Goal: Information Seeking & Learning: Learn about a topic

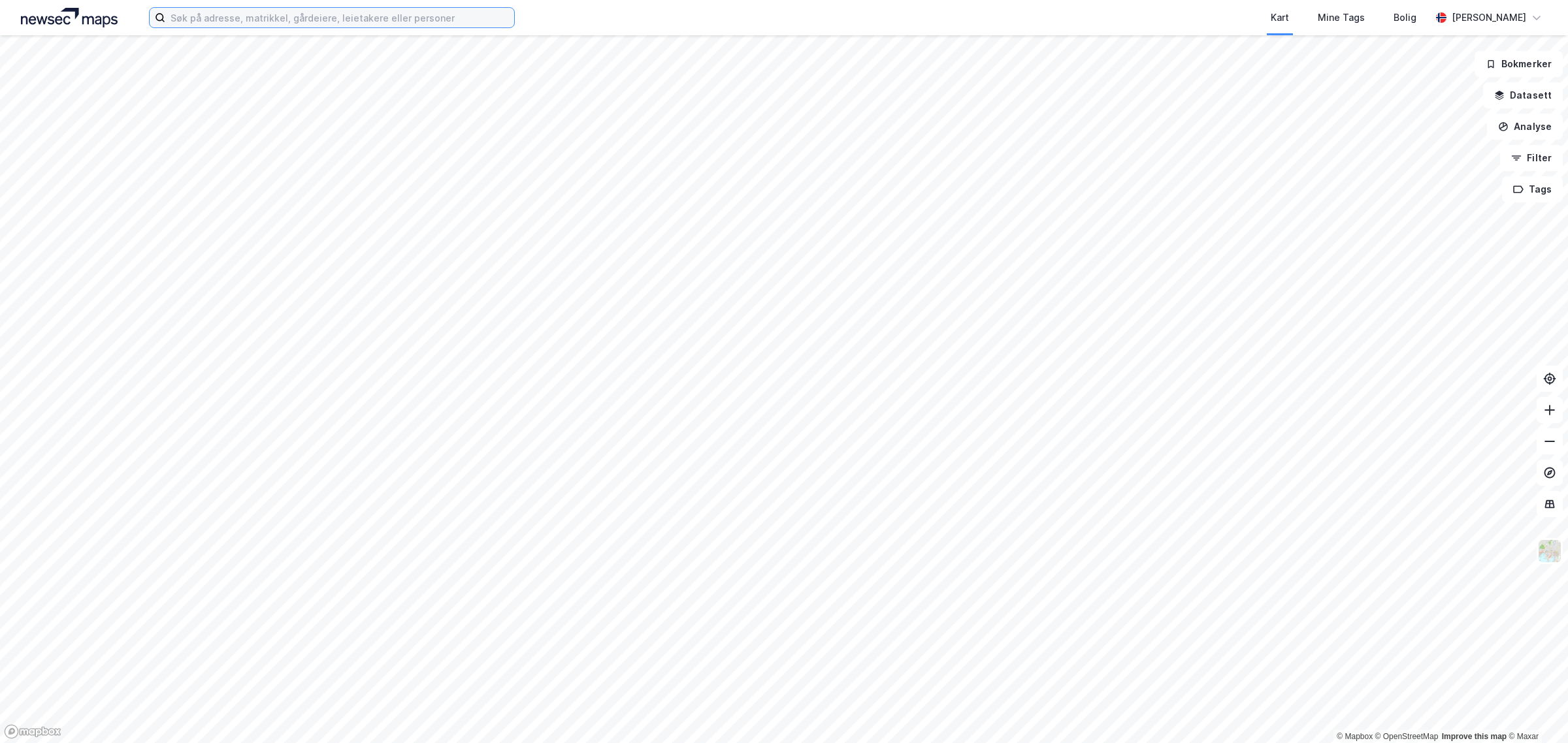
click at [356, 14] on input at bounding box center [340, 17] width 349 height 19
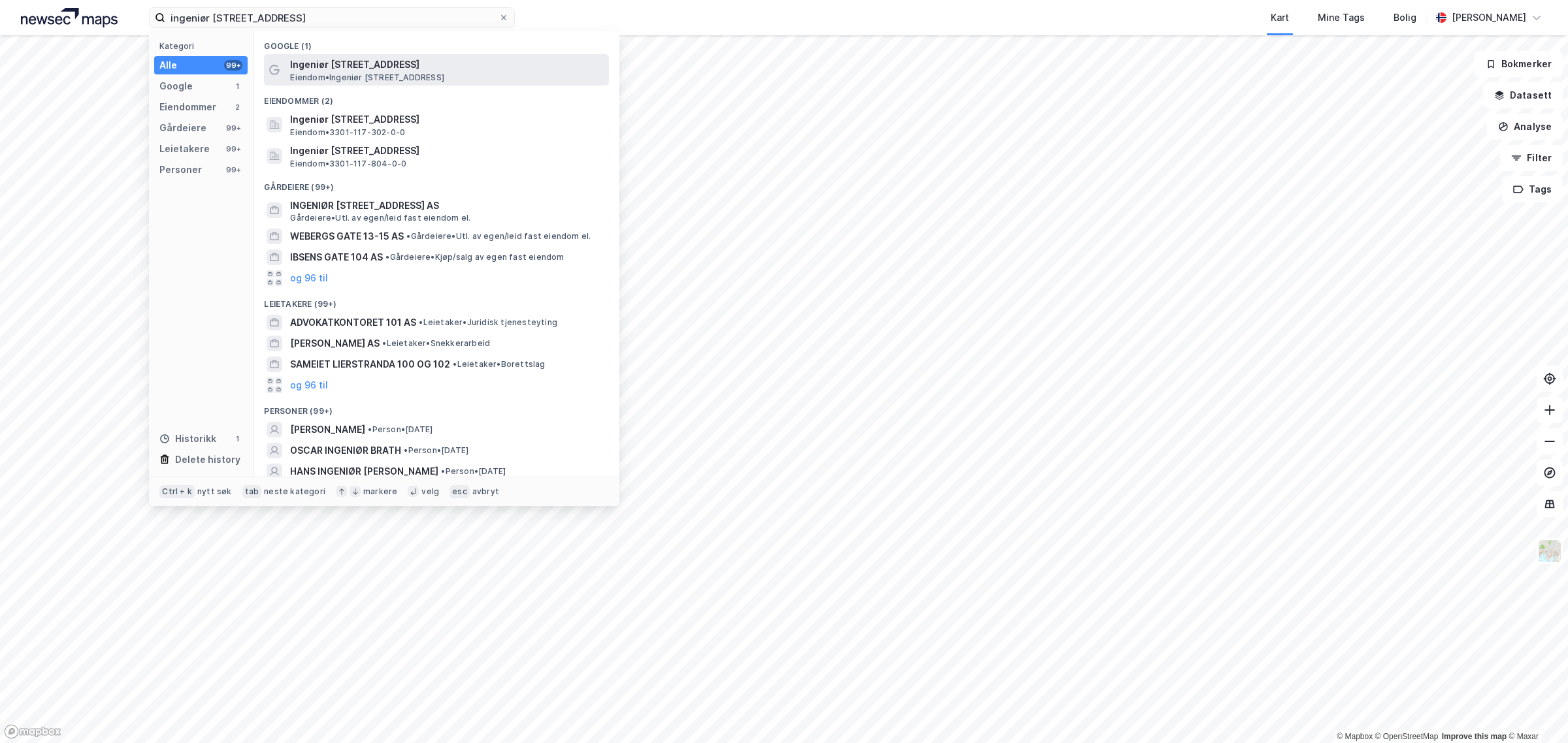
click at [368, 56] on span "Ingeniør [STREET_ADDRESS]" at bounding box center [446, 64] width 313 height 16
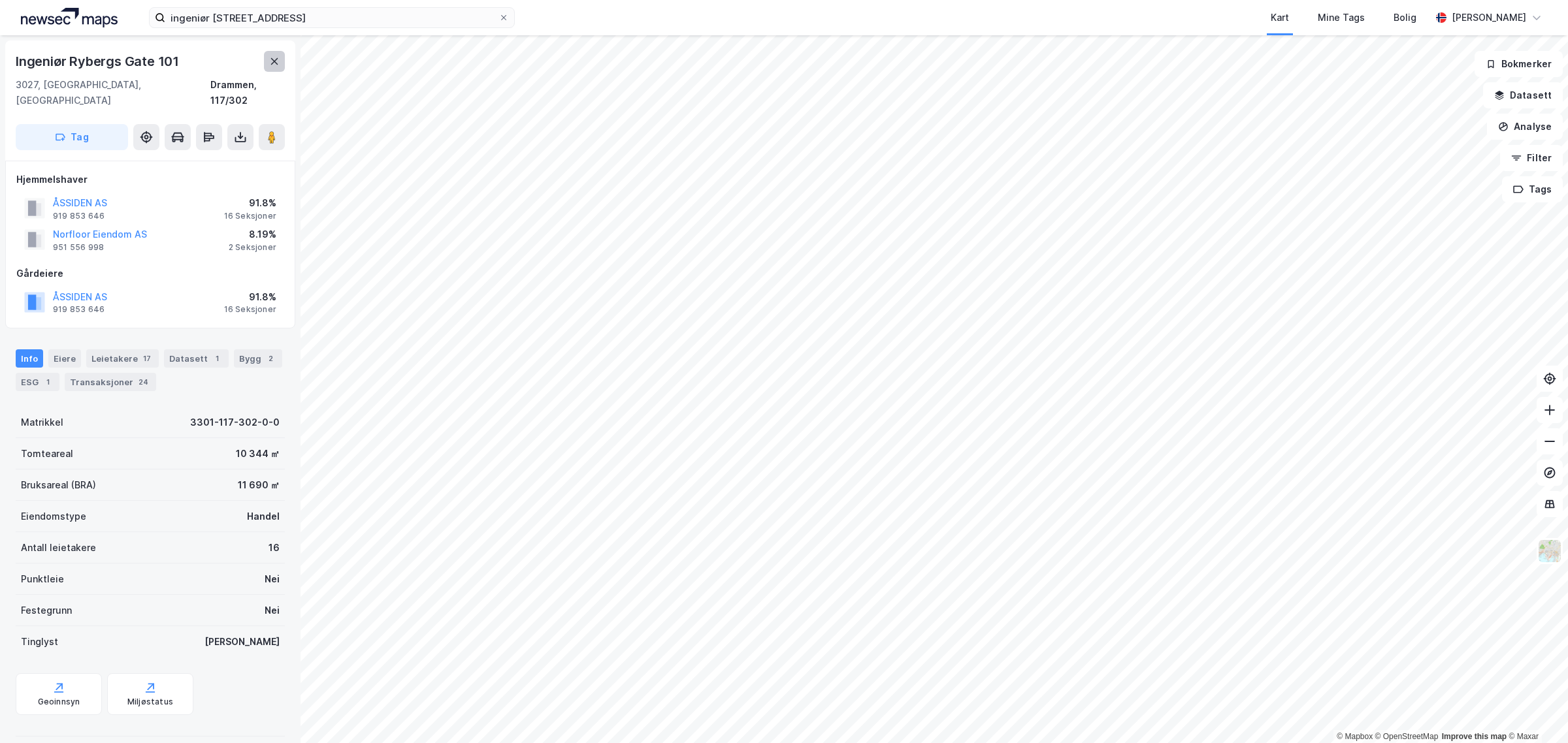
click at [279, 56] on icon at bounding box center [274, 61] width 10 height 10
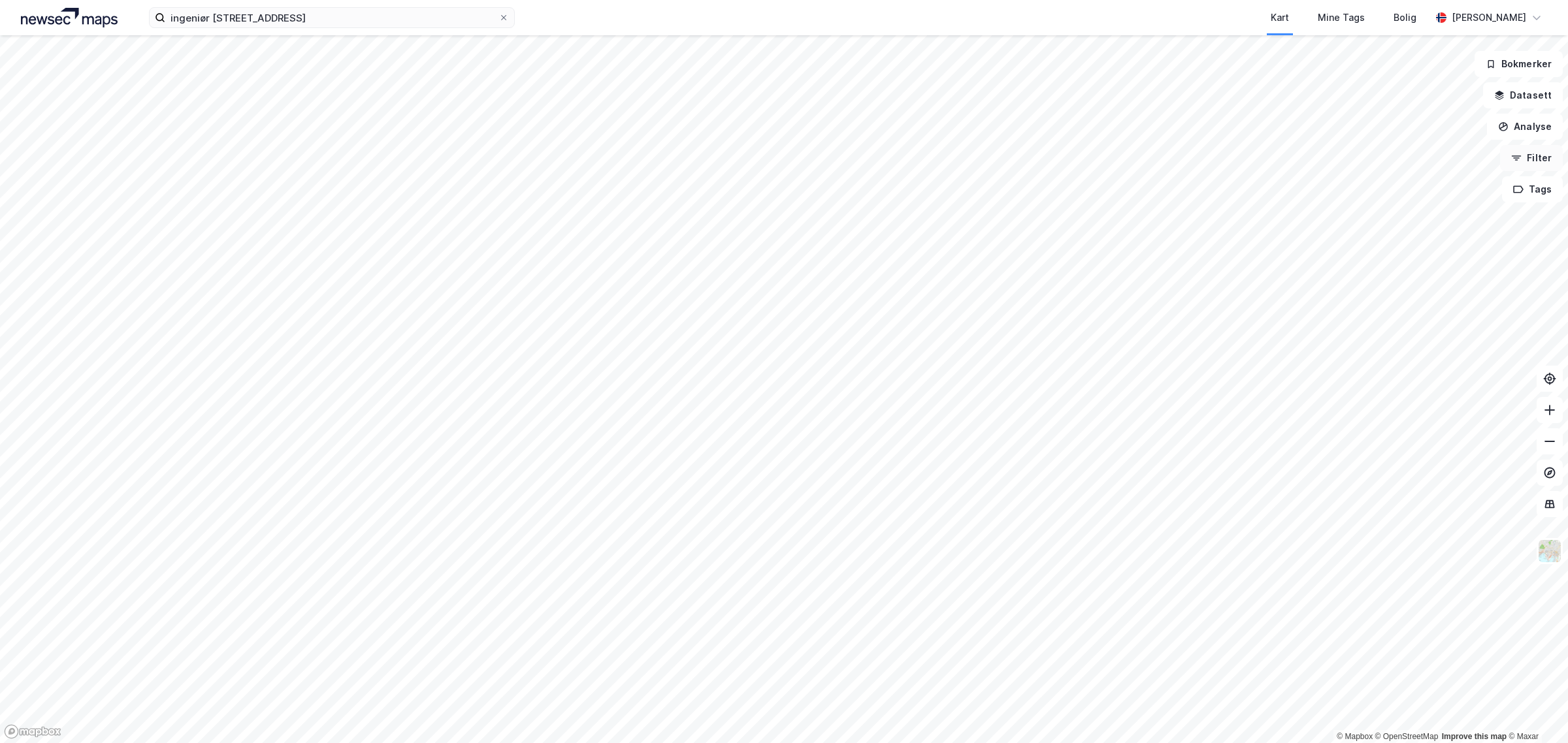
click at [1529, 154] on button "Filter" at bounding box center [1531, 158] width 63 height 26
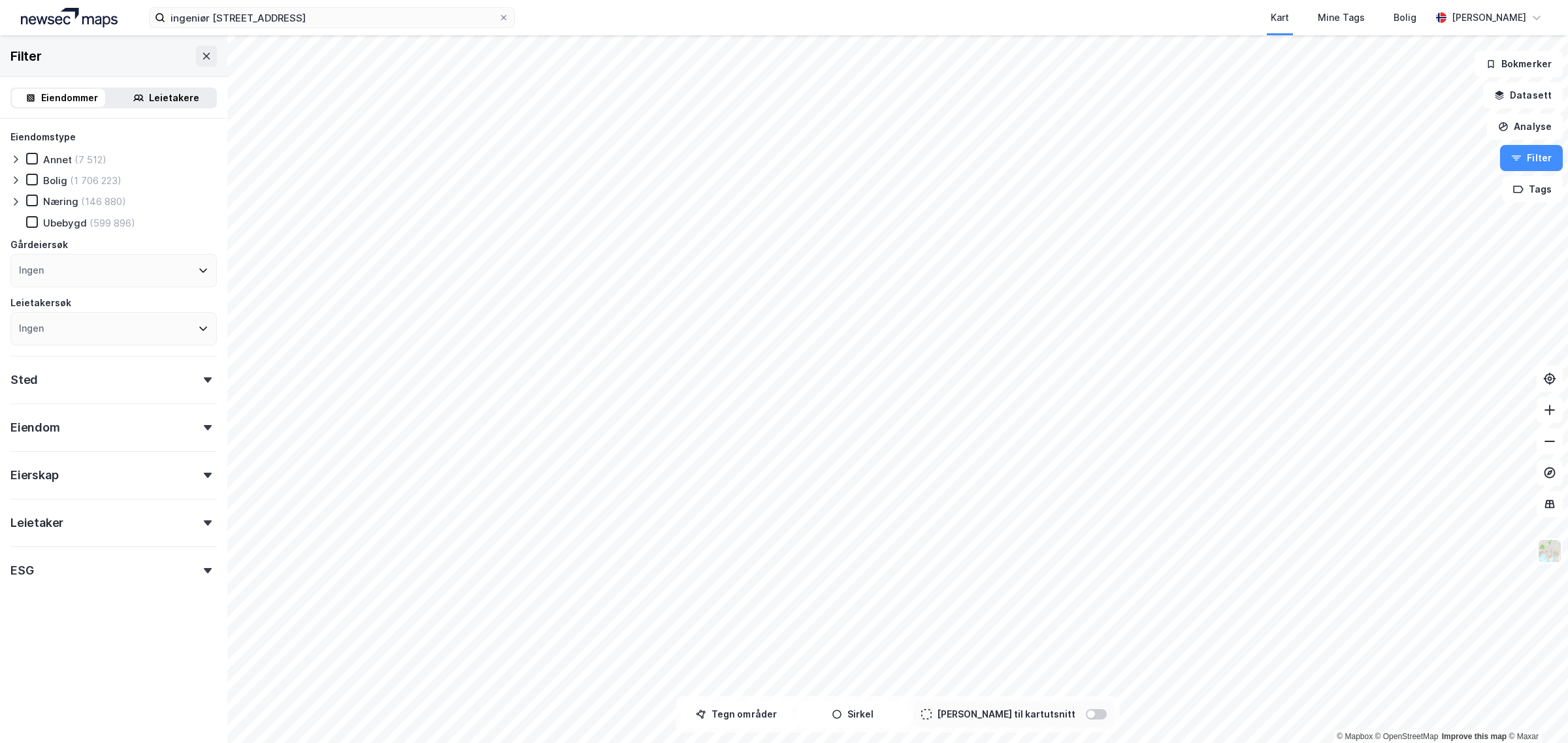
click at [125, 473] on div "Eierskap" at bounding box center [114, 470] width 207 height 37
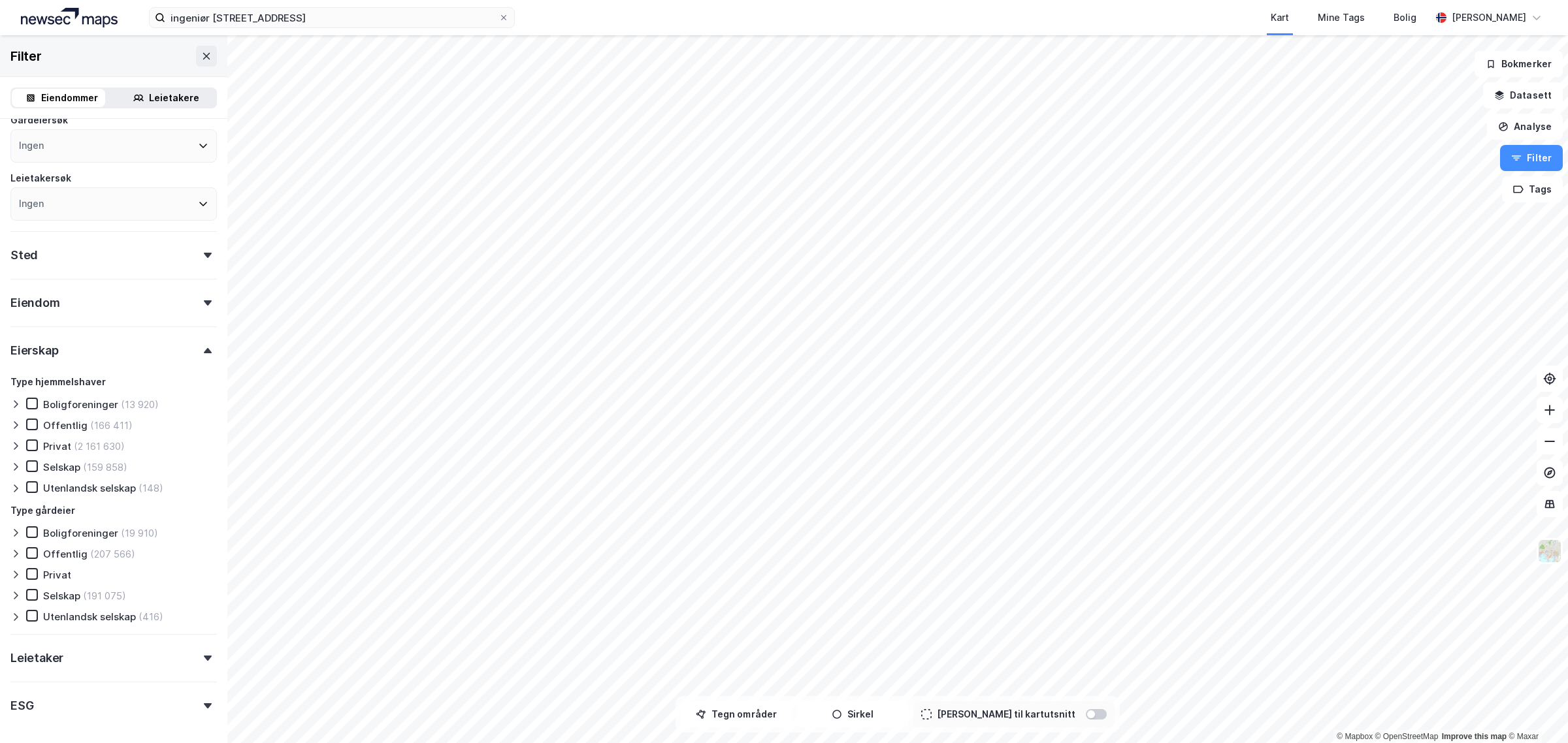
scroll to position [163, 0]
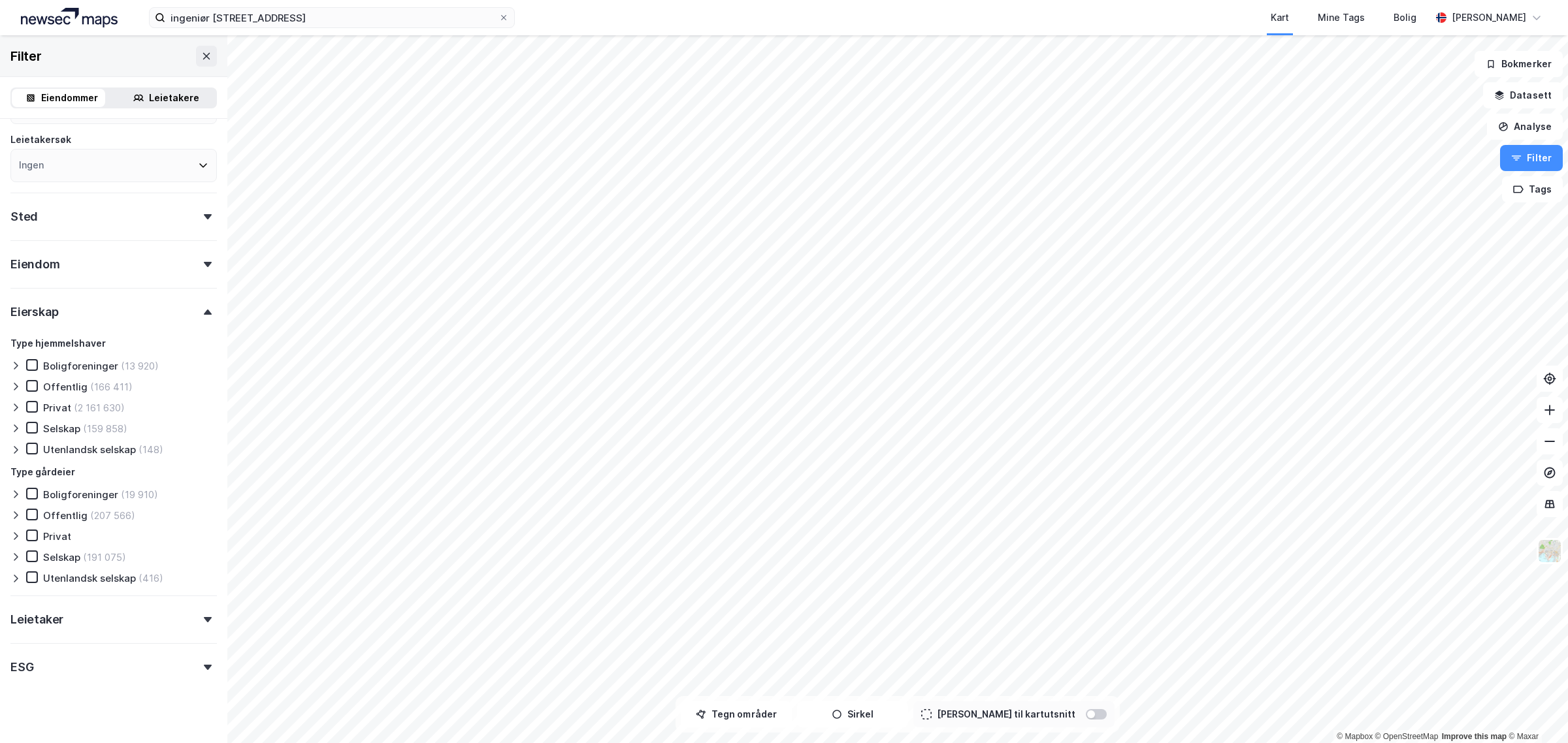
click at [161, 314] on div "Eierskap" at bounding box center [114, 306] width 207 height 37
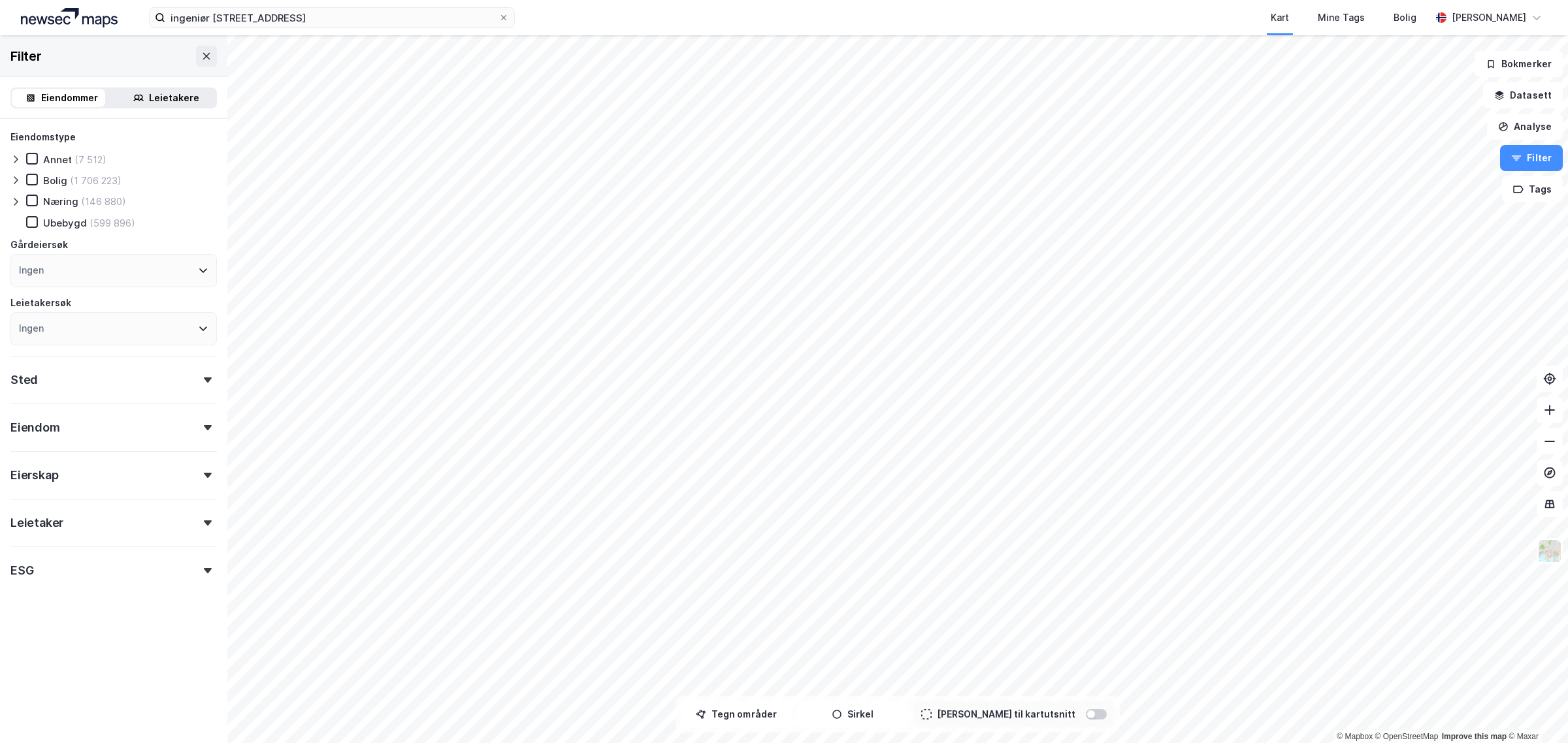
scroll to position [0, 0]
click at [1523, 98] on button "Datasett" at bounding box center [1523, 95] width 80 height 26
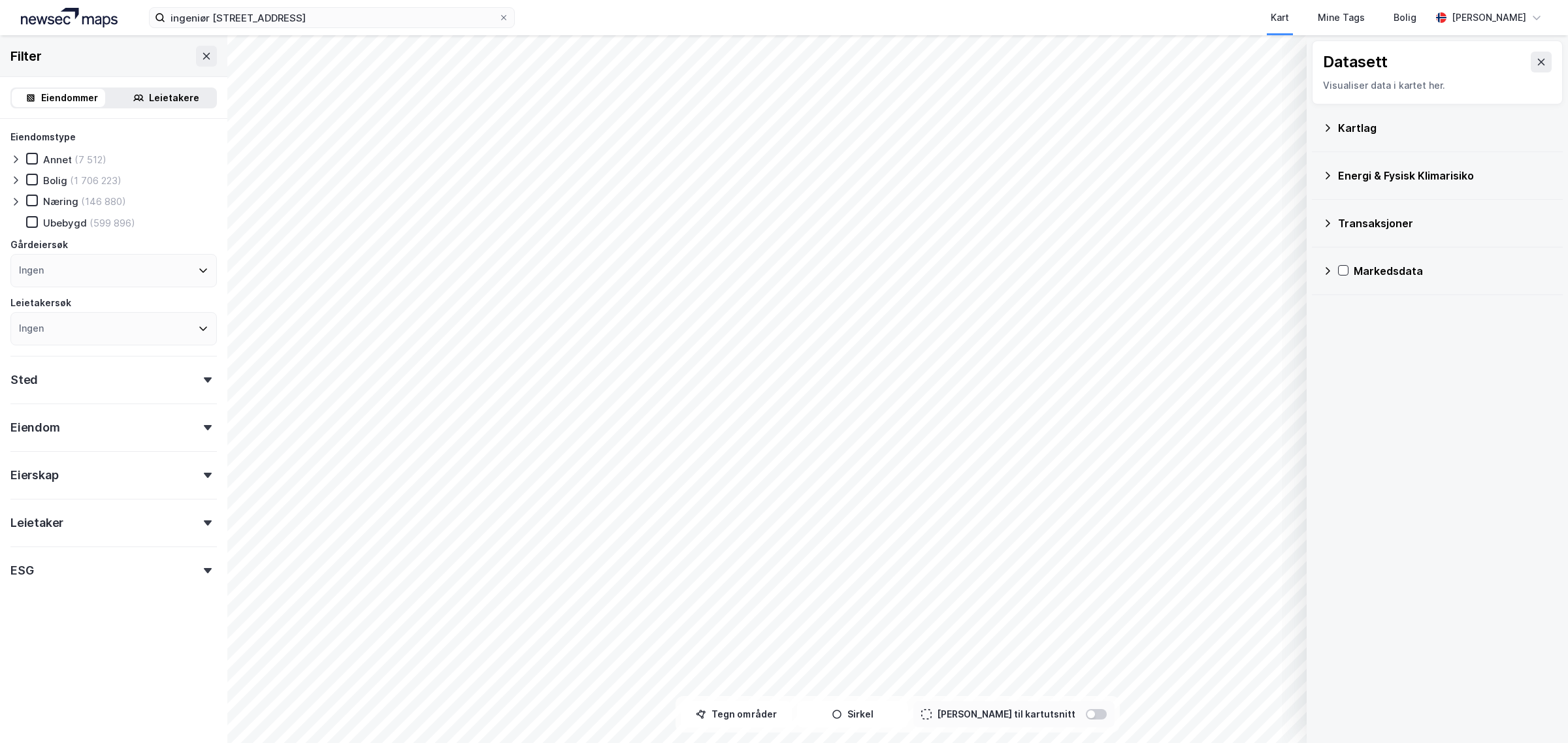
click at [1328, 125] on icon at bounding box center [1327, 127] width 10 height 10
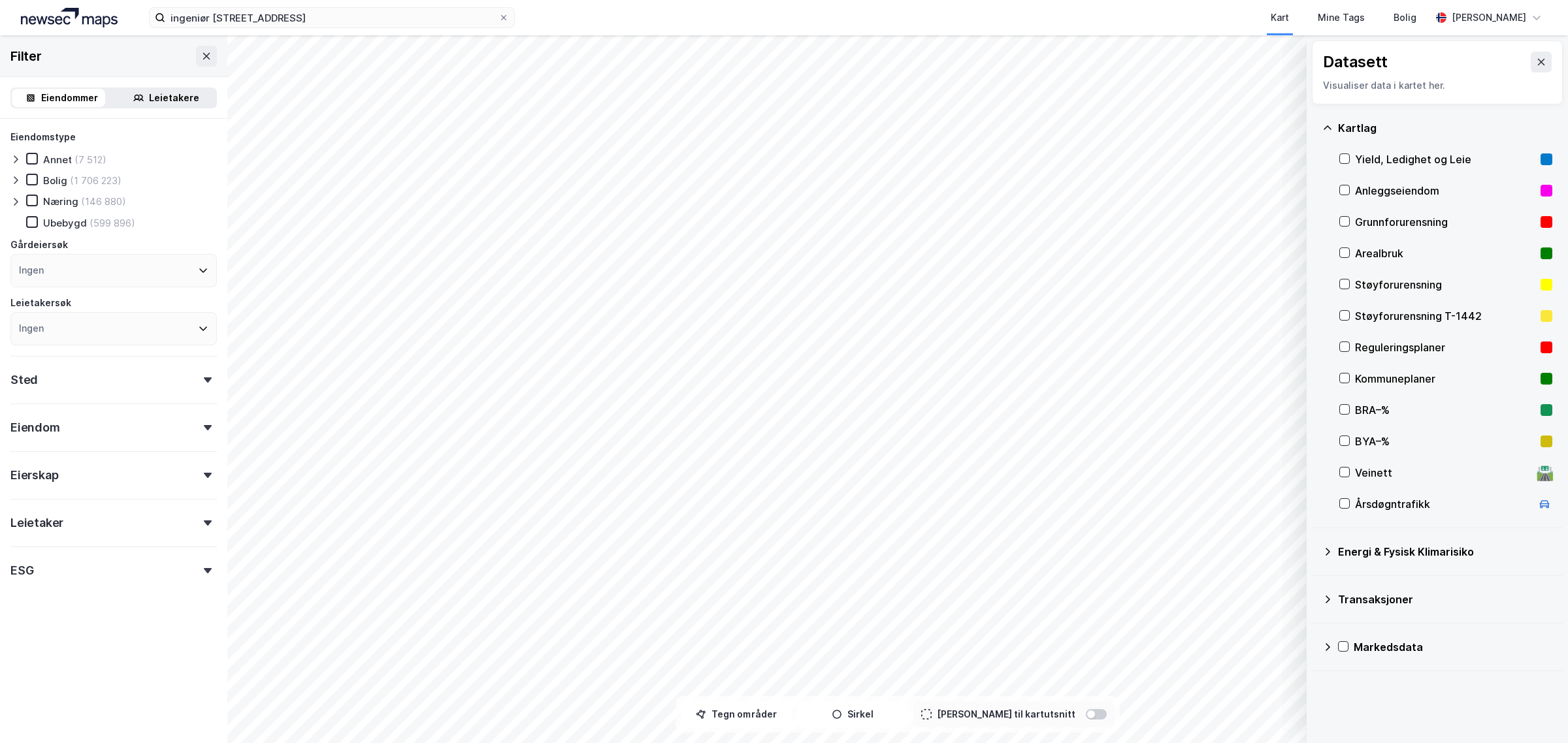
click at [1328, 556] on icon at bounding box center [1327, 552] width 10 height 10
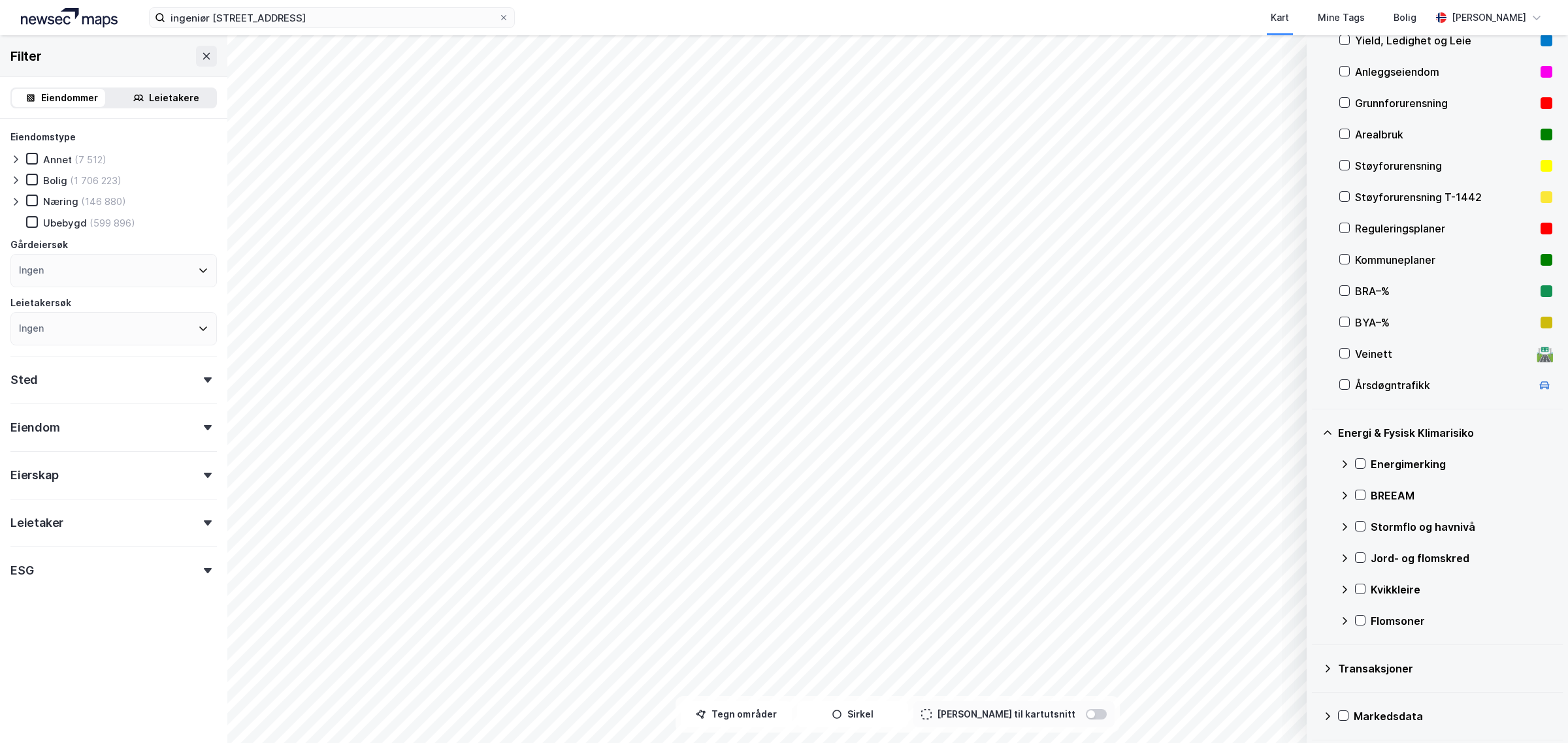
scroll to position [121, 0]
click at [1327, 666] on icon at bounding box center [1327, 666] width 10 height 10
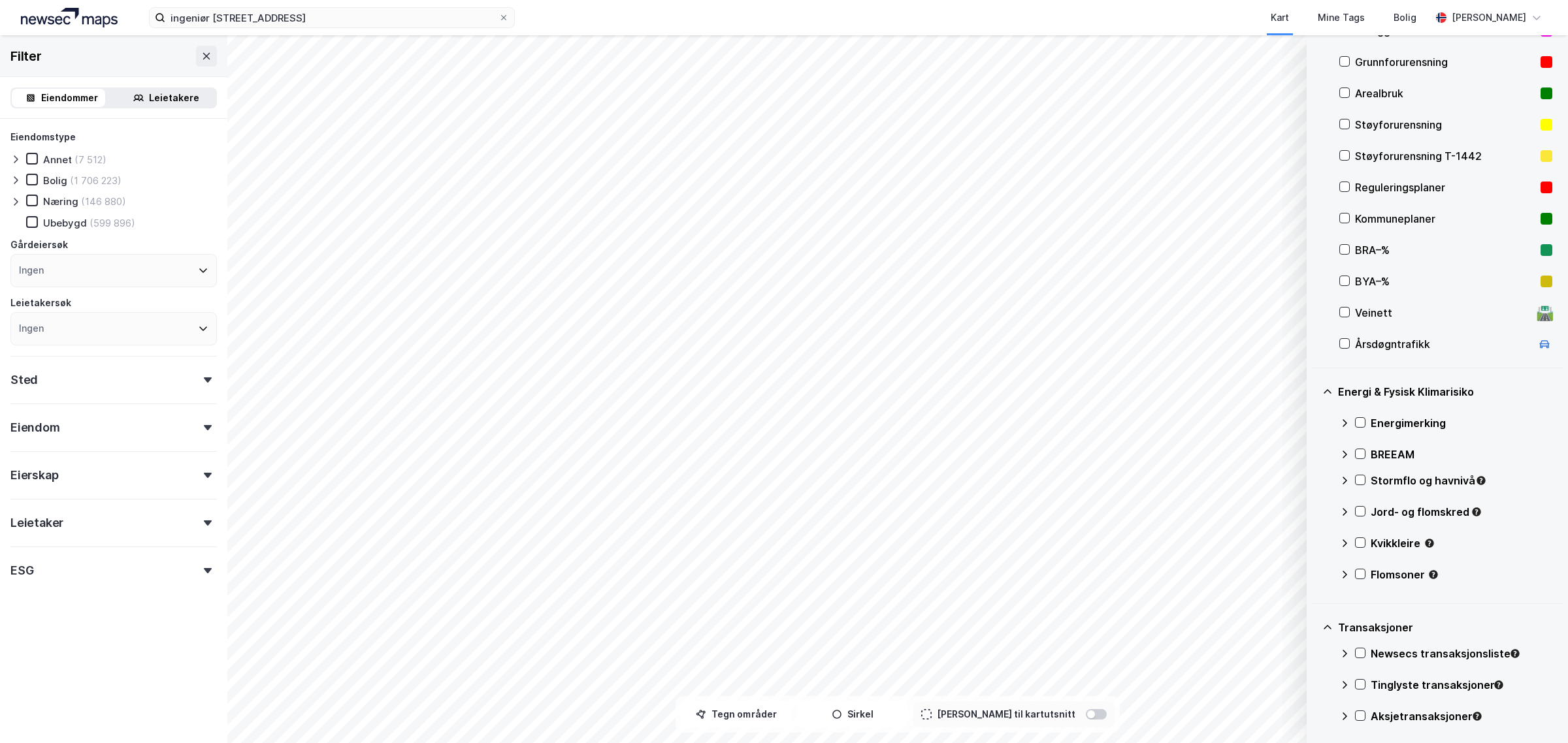
scroll to position [134, 0]
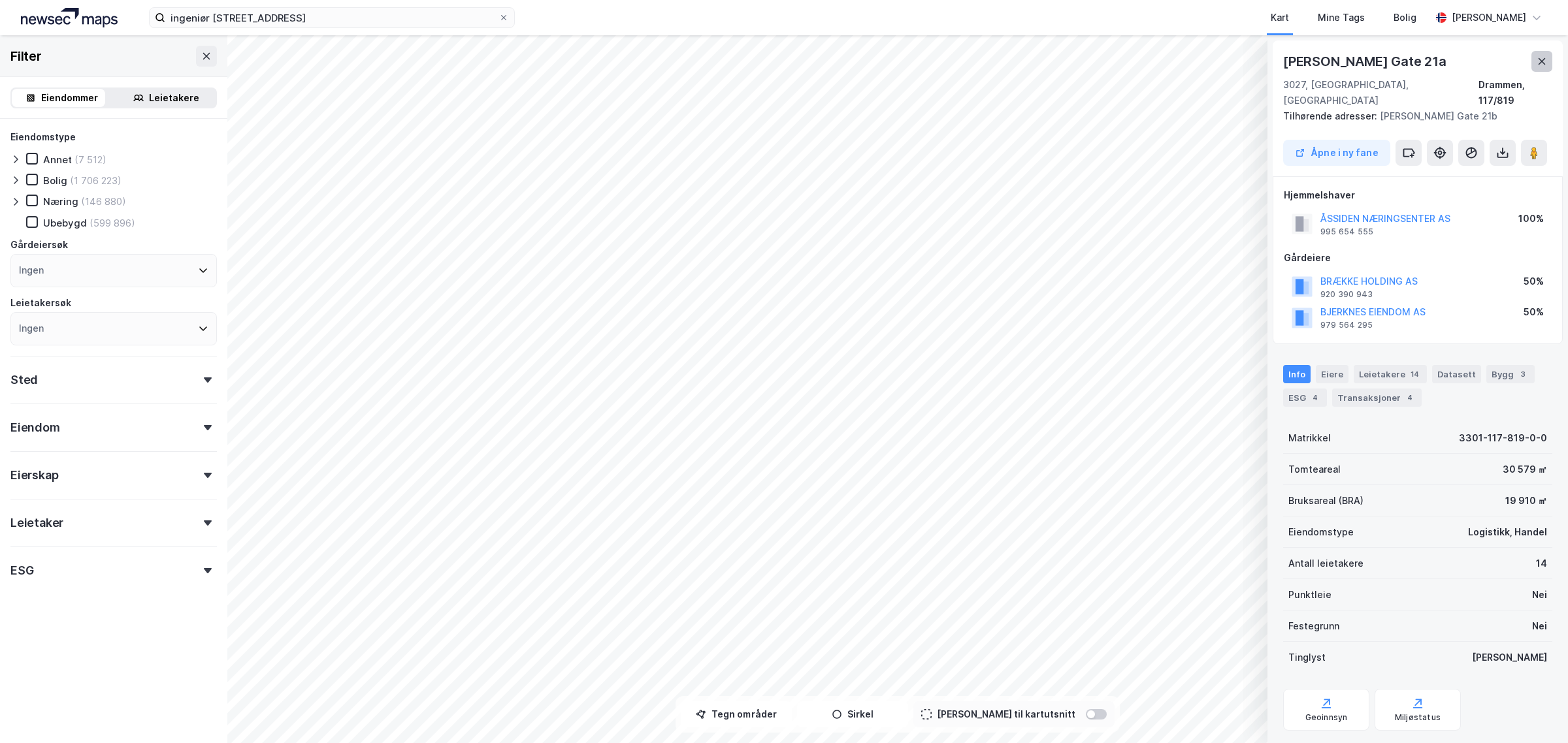
click at [1551, 61] on button at bounding box center [1541, 61] width 21 height 21
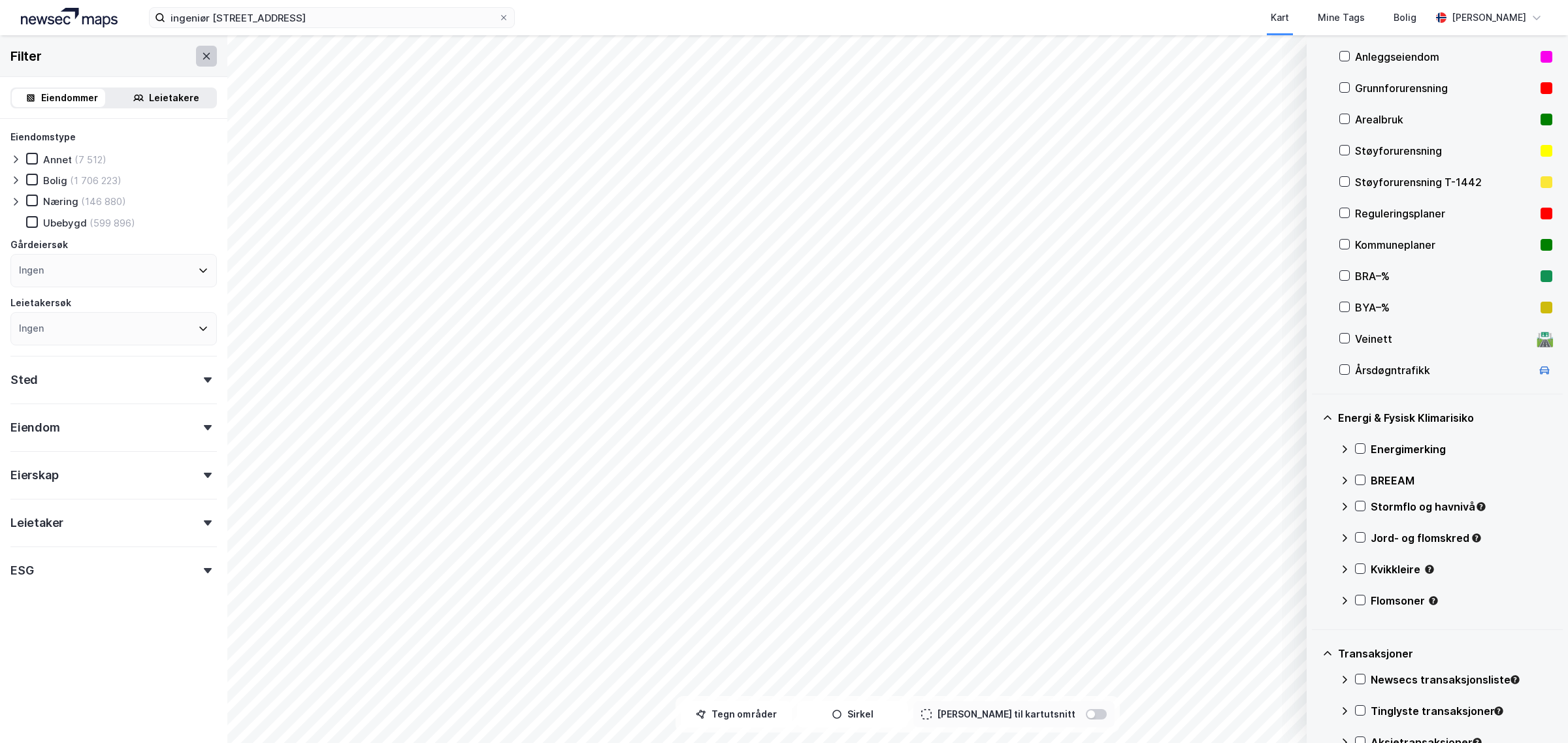
click at [201, 52] on icon at bounding box center [206, 56] width 10 height 10
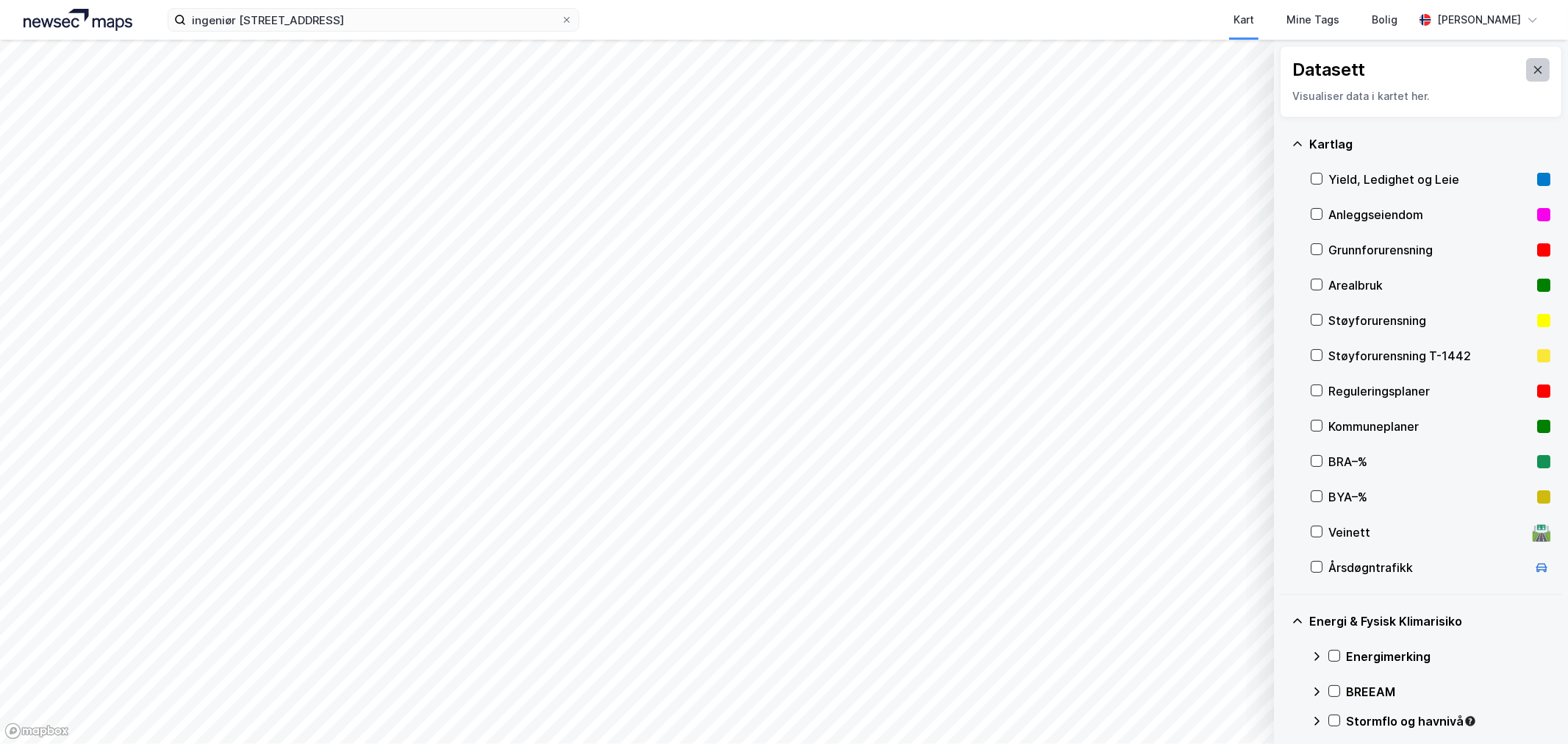
click at [1532, 66] on icon at bounding box center [1538, 69] width 12 height 12
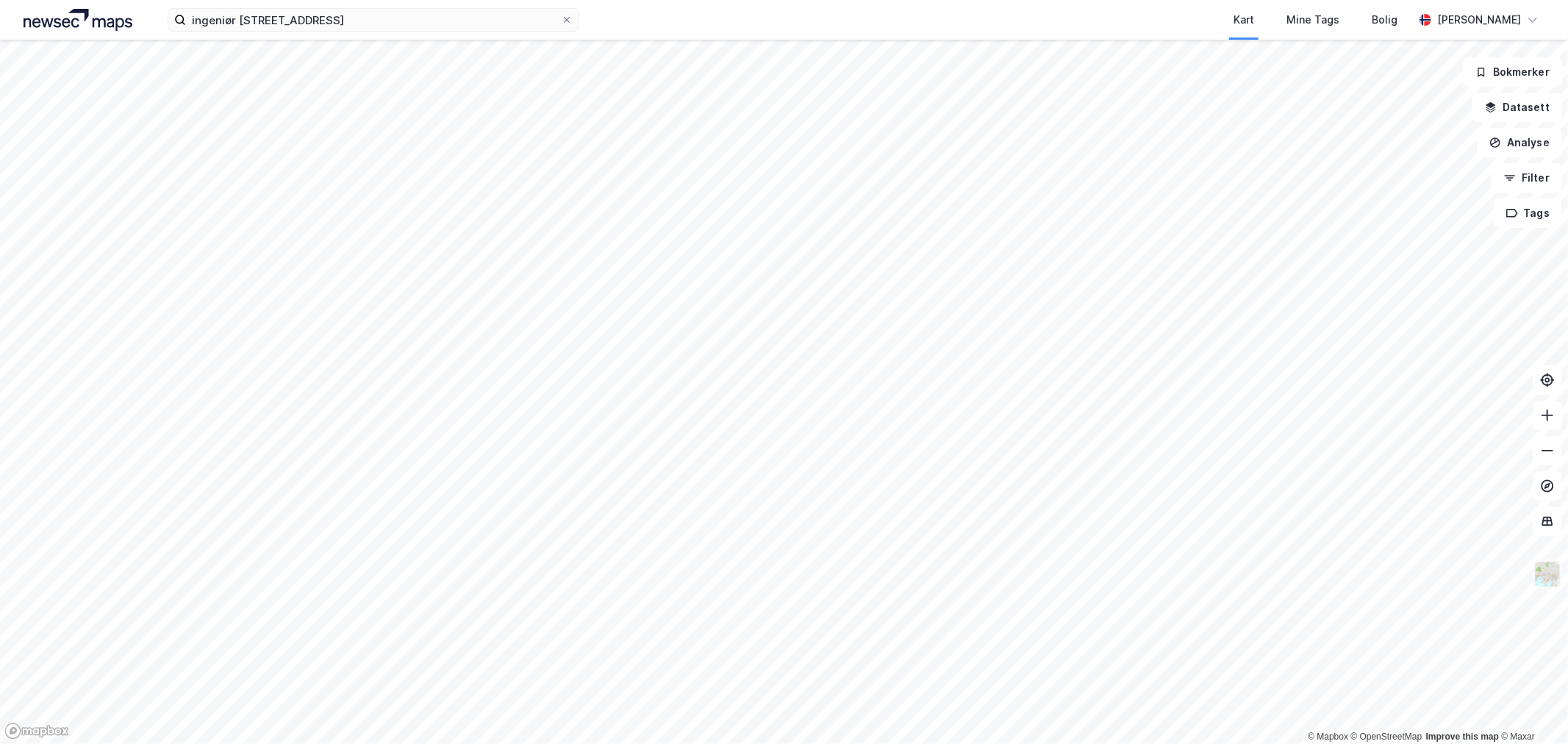
click at [1542, 576] on img at bounding box center [1548, 574] width 28 height 28
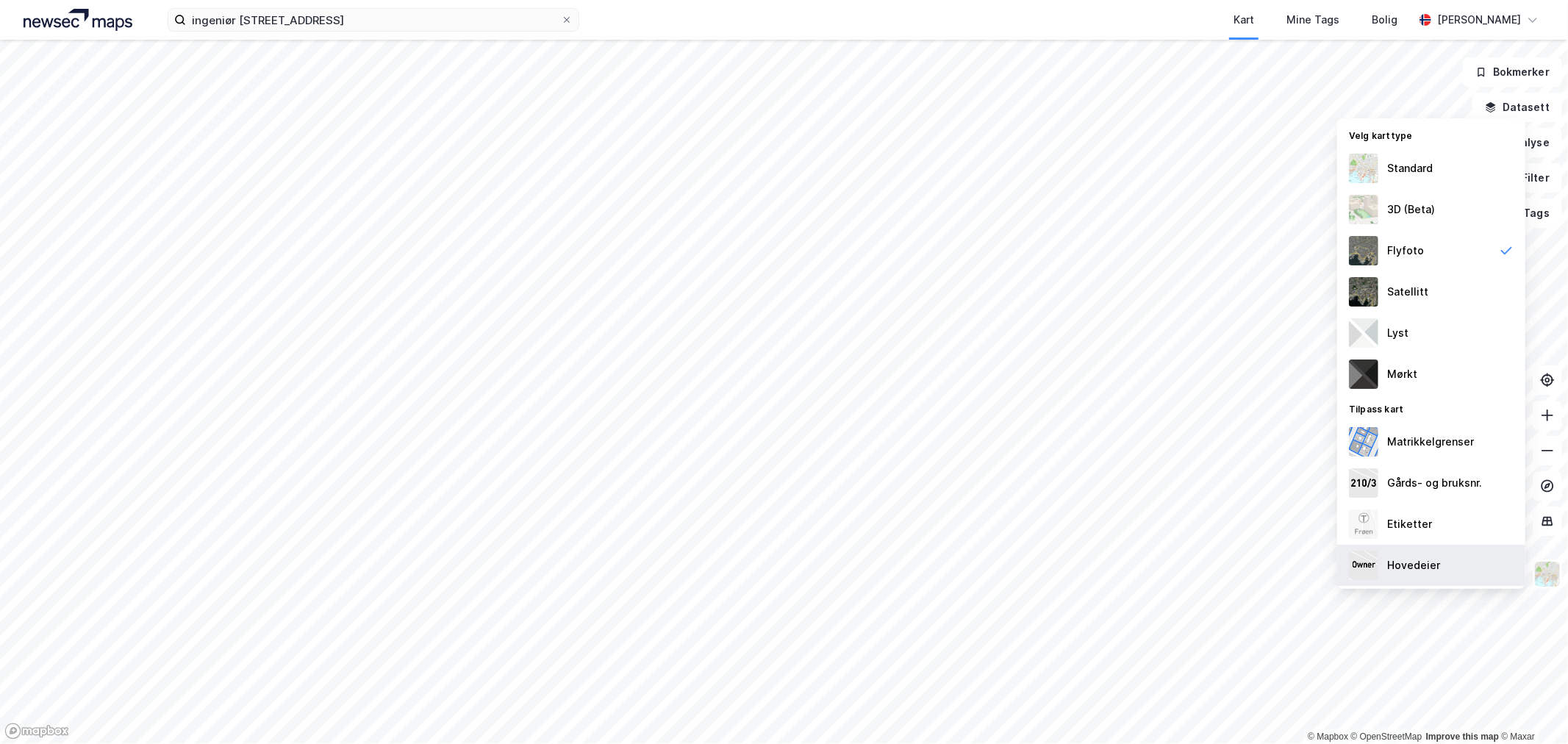
click at [1421, 563] on div "Hovedeier" at bounding box center [1414, 565] width 53 height 18
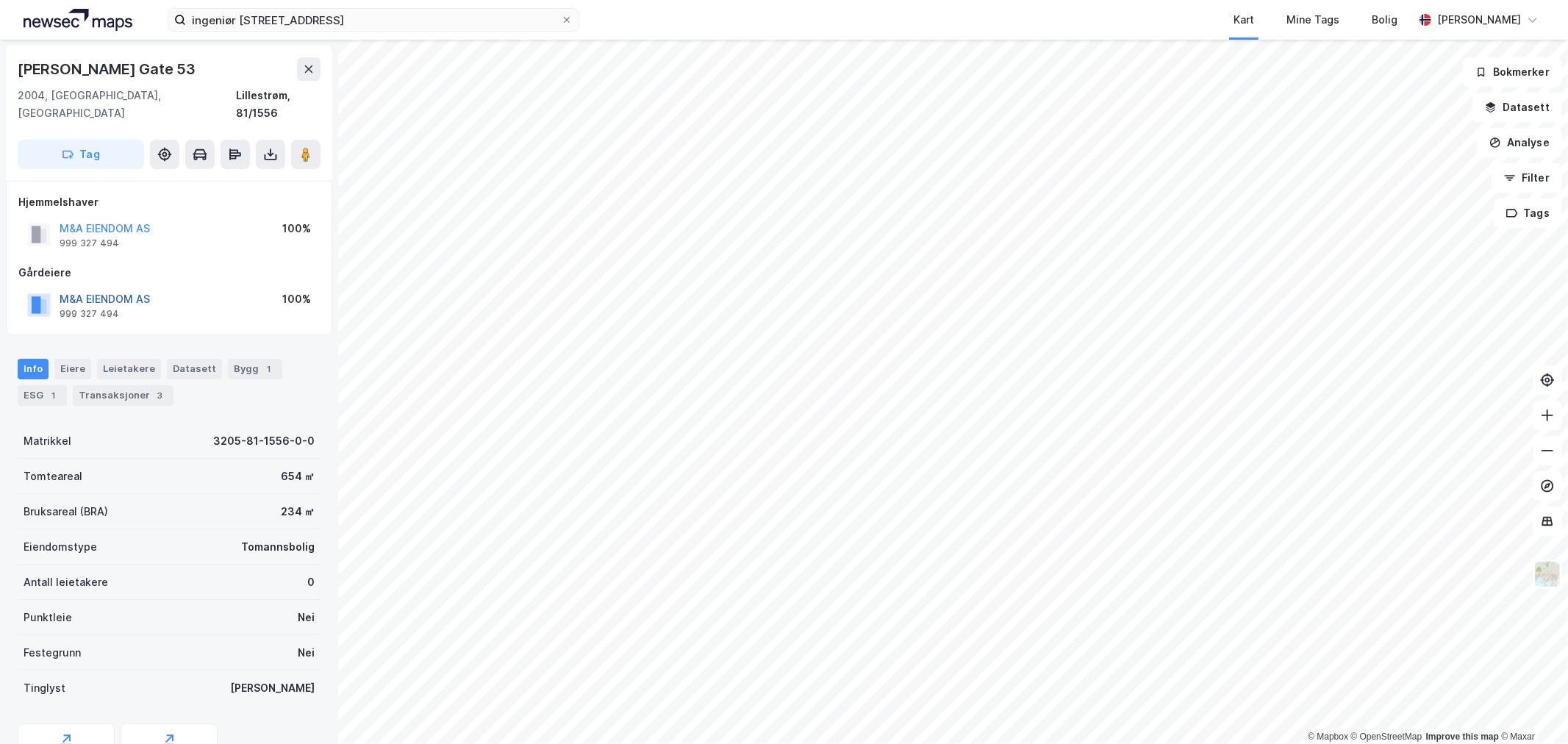
click at [0, 0] on button "M&A EIENDOM AS" at bounding box center [0, 0] width 0 height 0
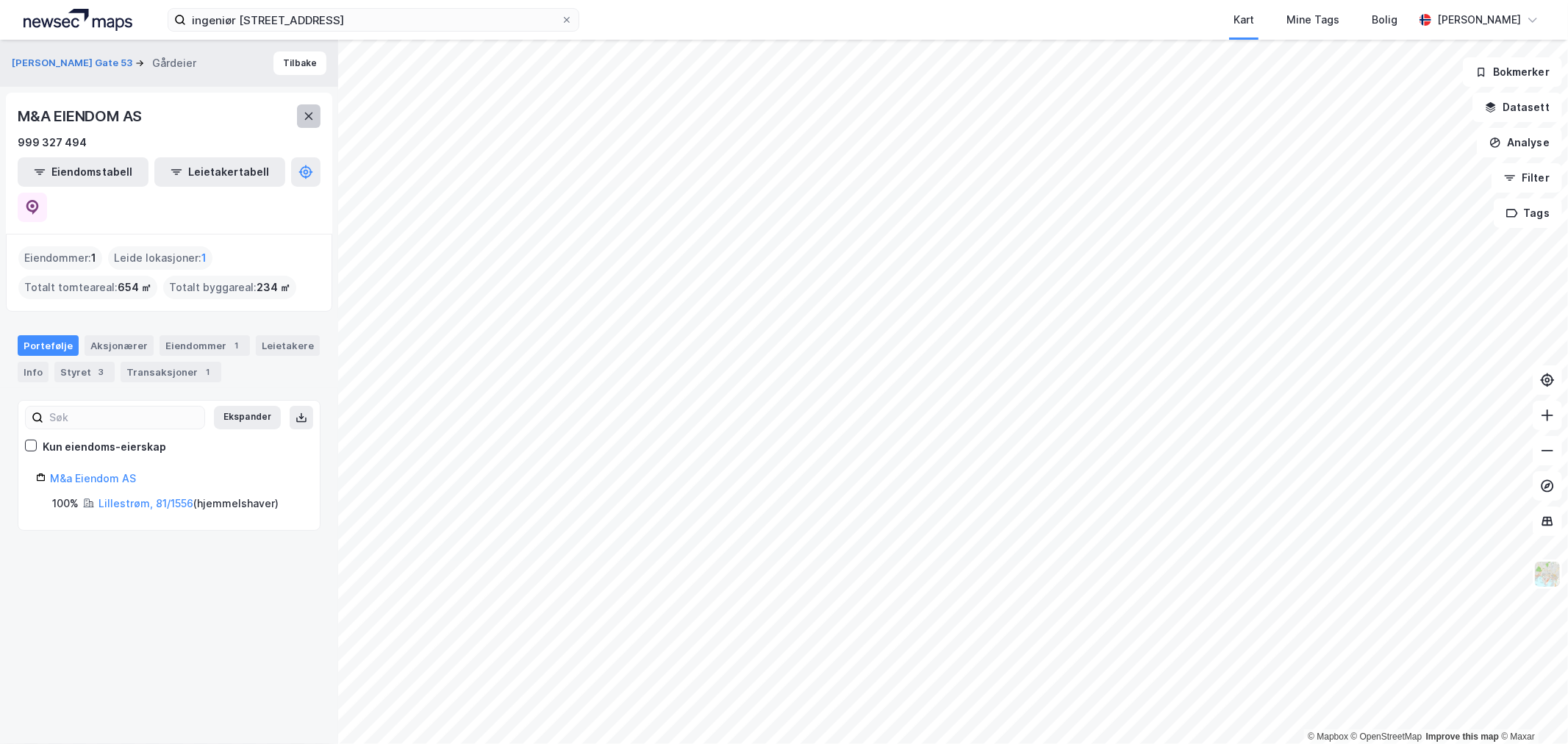
click at [298, 106] on button at bounding box center [309, 116] width 23 height 23
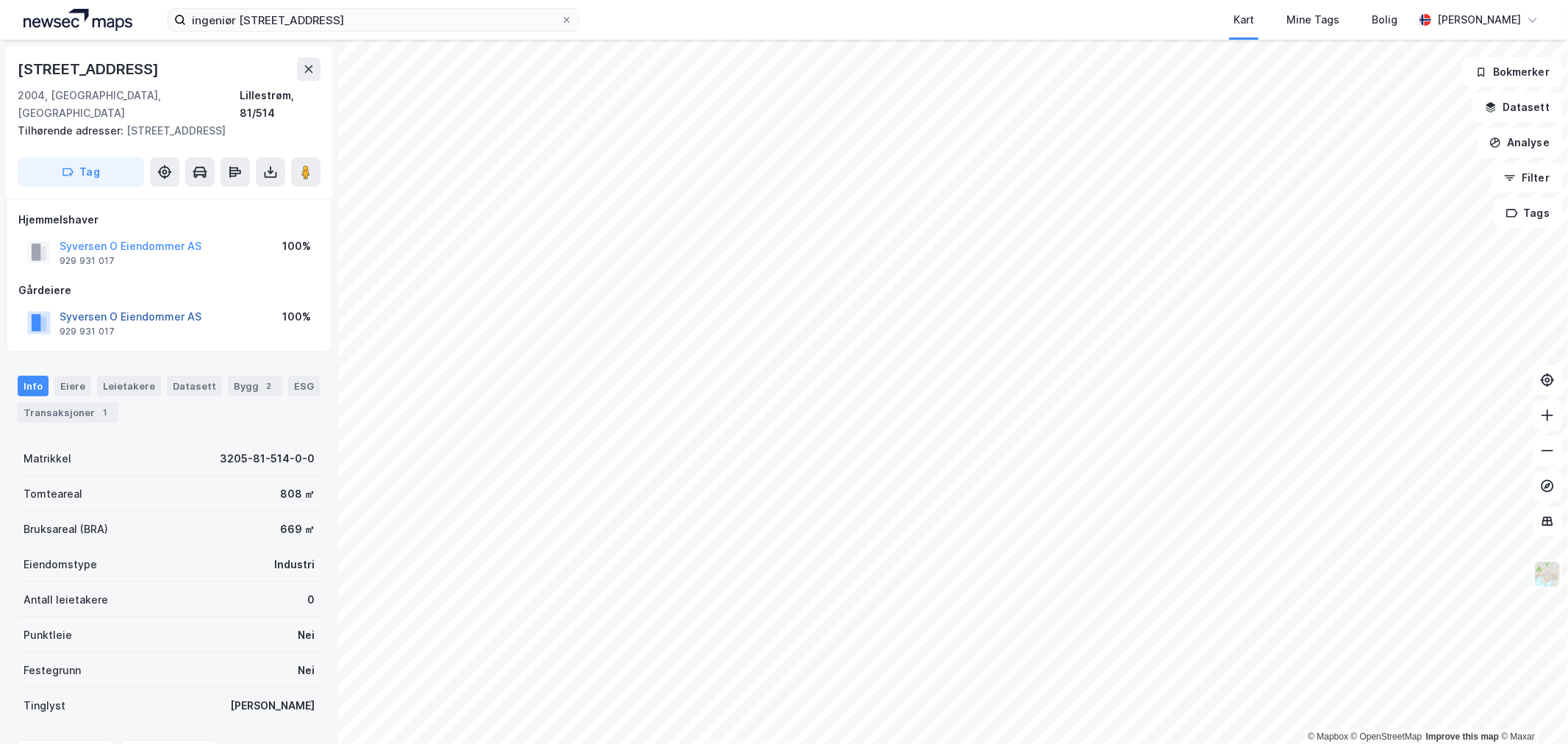
click at [0, 0] on button "Syversen O Eiendommer AS" at bounding box center [0, 0] width 0 height 0
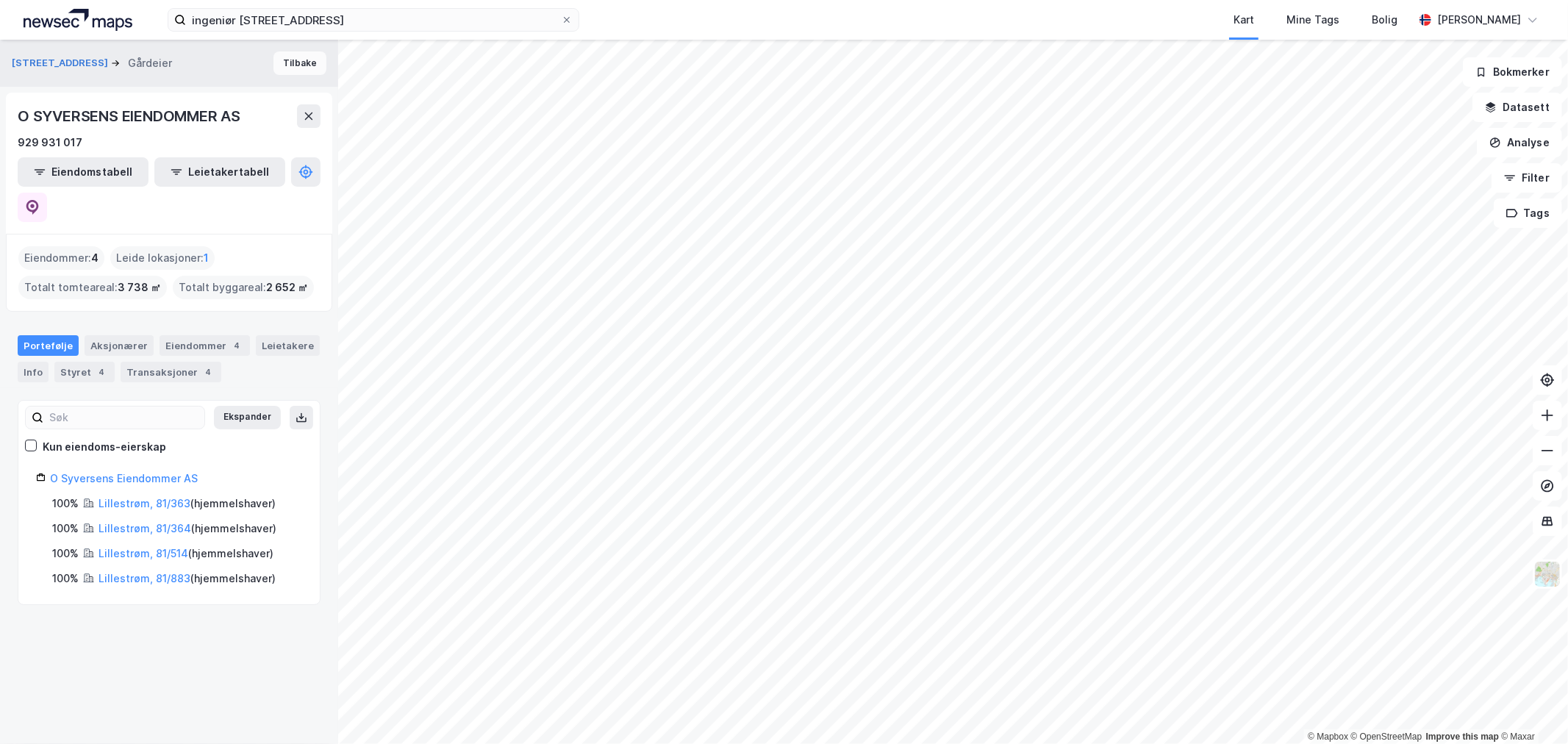
click at [303, 66] on button "Tilbake" at bounding box center [300, 63] width 53 height 23
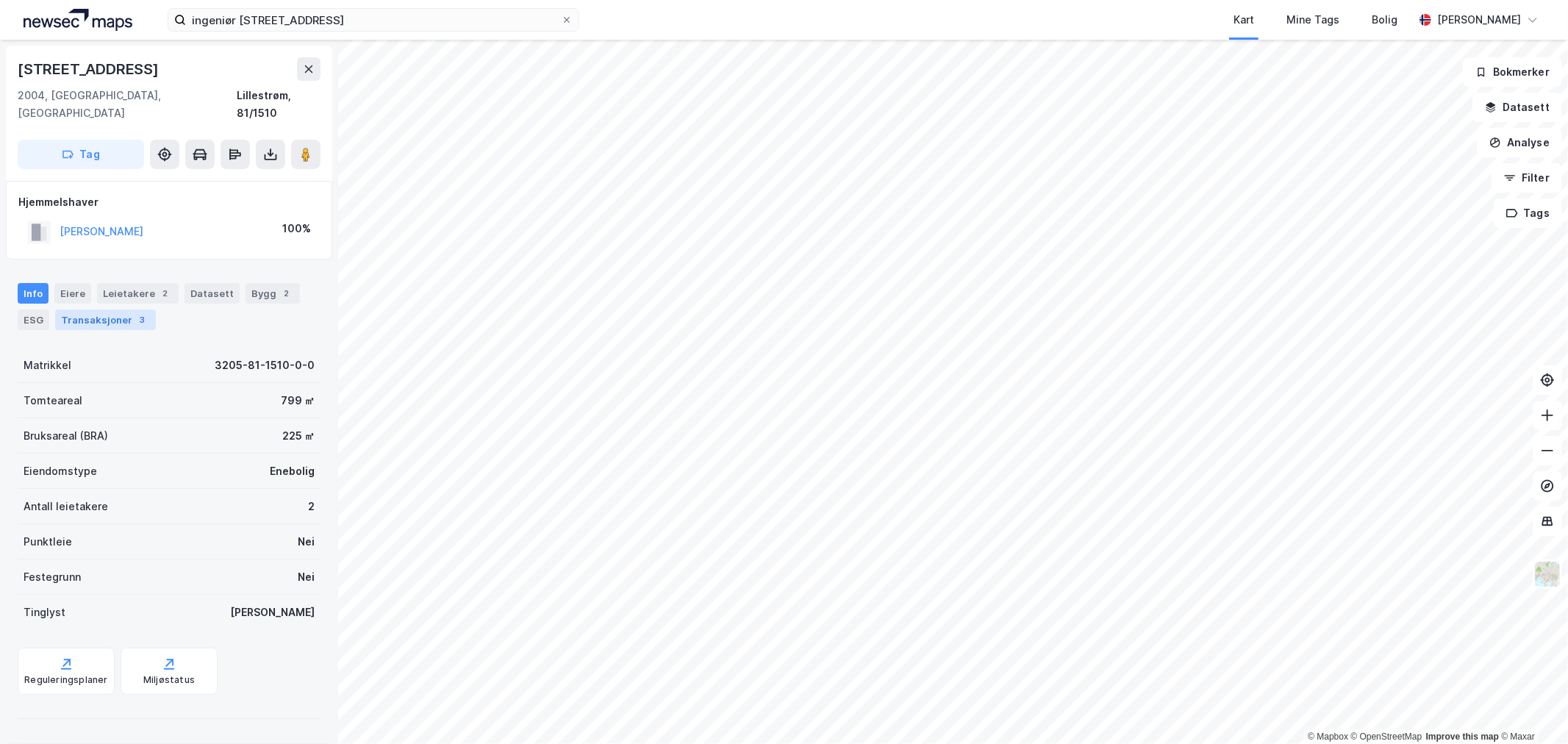
click at [115, 309] on div "Transaksjoner 3" at bounding box center [105, 319] width 101 height 21
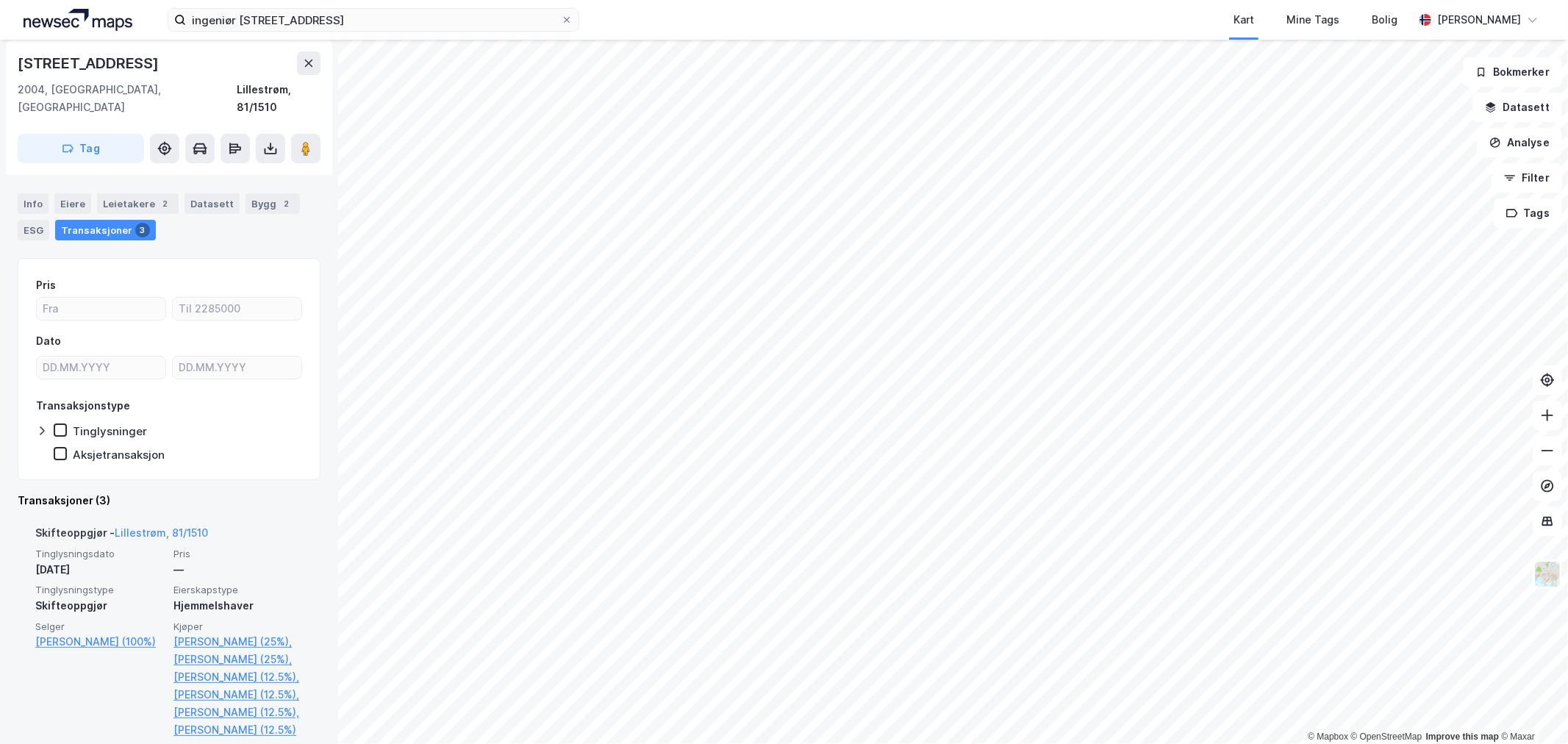
scroll to position [245, 0]
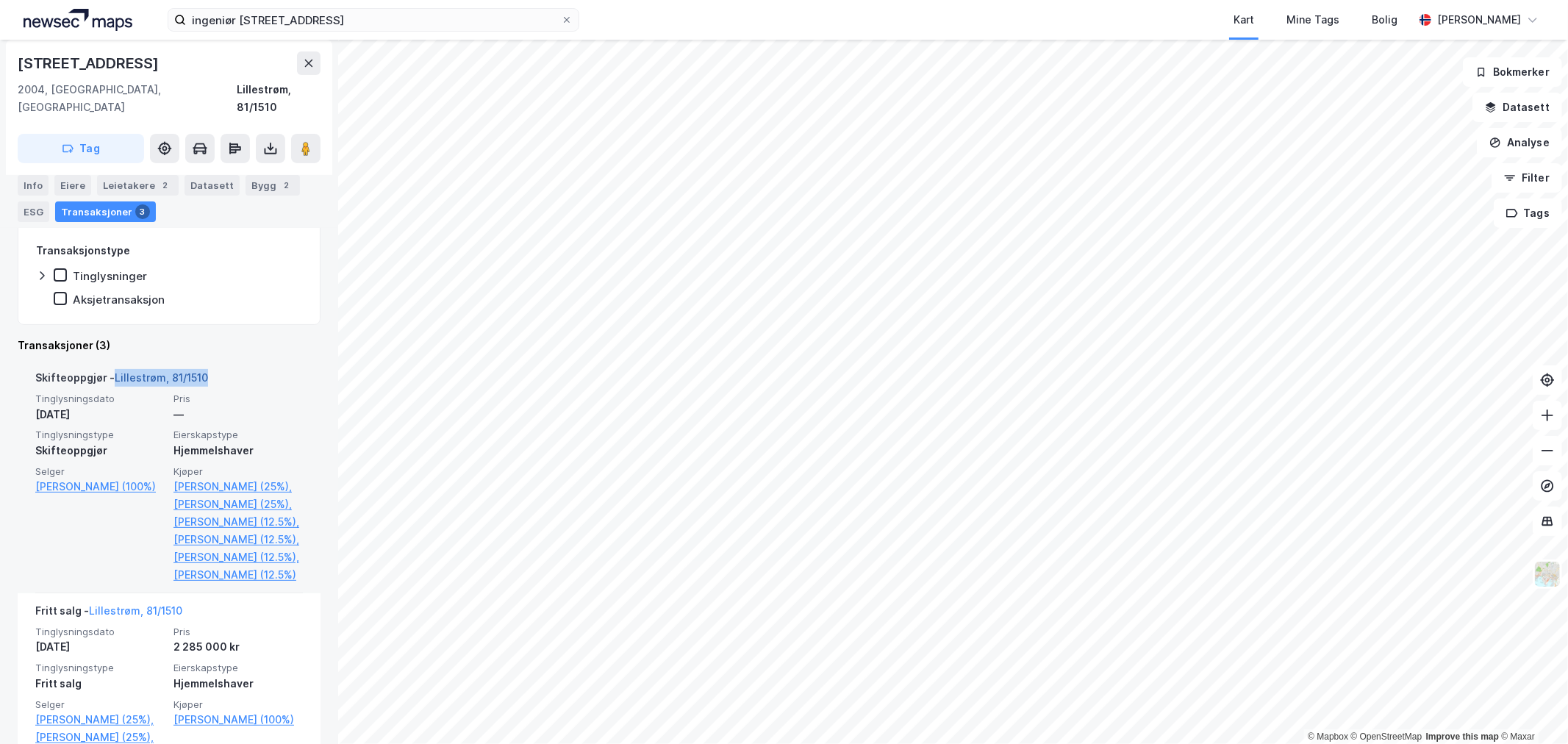
drag, startPoint x: 216, startPoint y: 355, endPoint x: 114, endPoint y: 361, distance: 102.2
click at [114, 369] on div "Skifteoppgjør - Lillestrøm, 81/1510" at bounding box center [169, 381] width 268 height 23
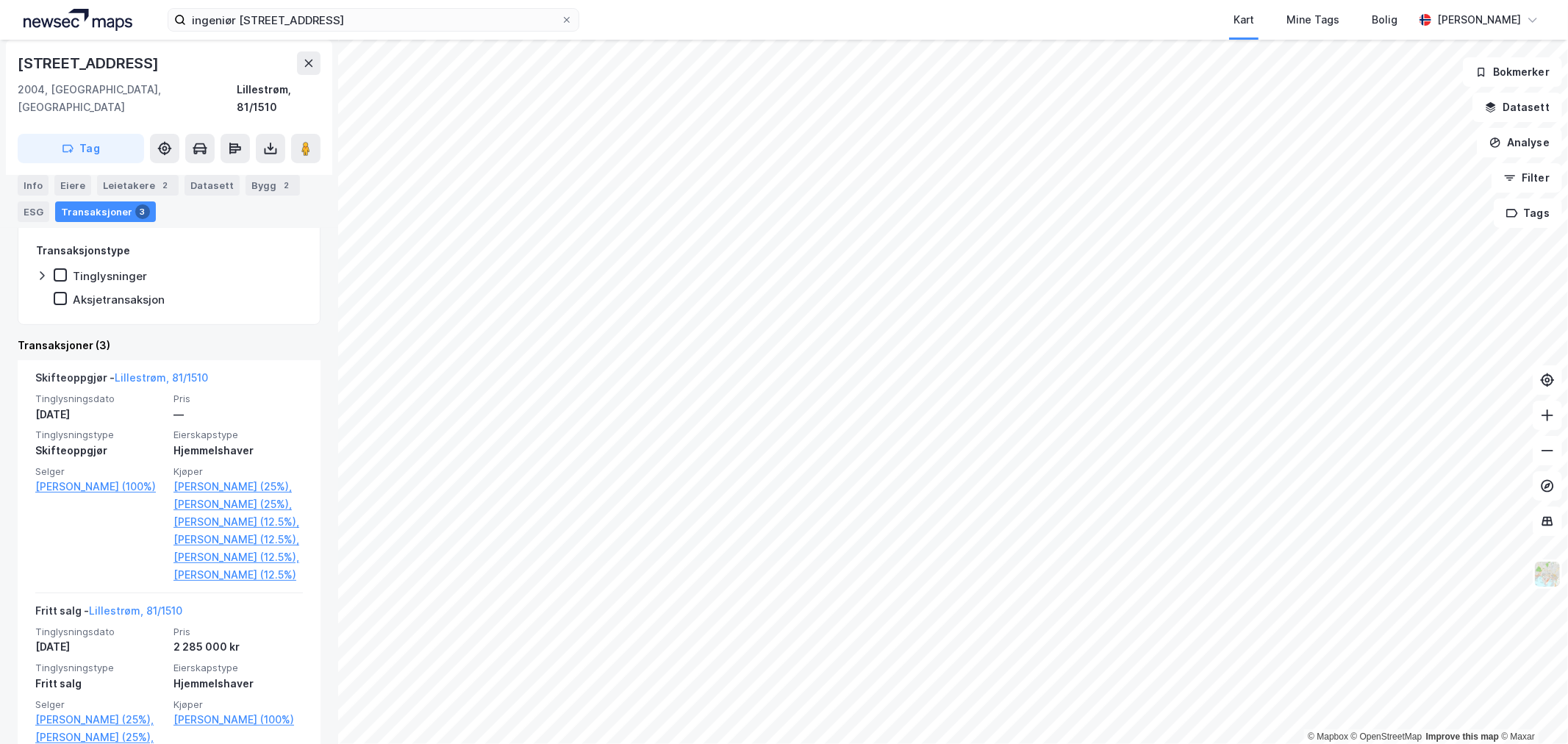
click at [233, 294] on div "Pris Dato Transaksjonstype Tinglysninger Aksjetransaksjon" at bounding box center [169, 214] width 303 height 222
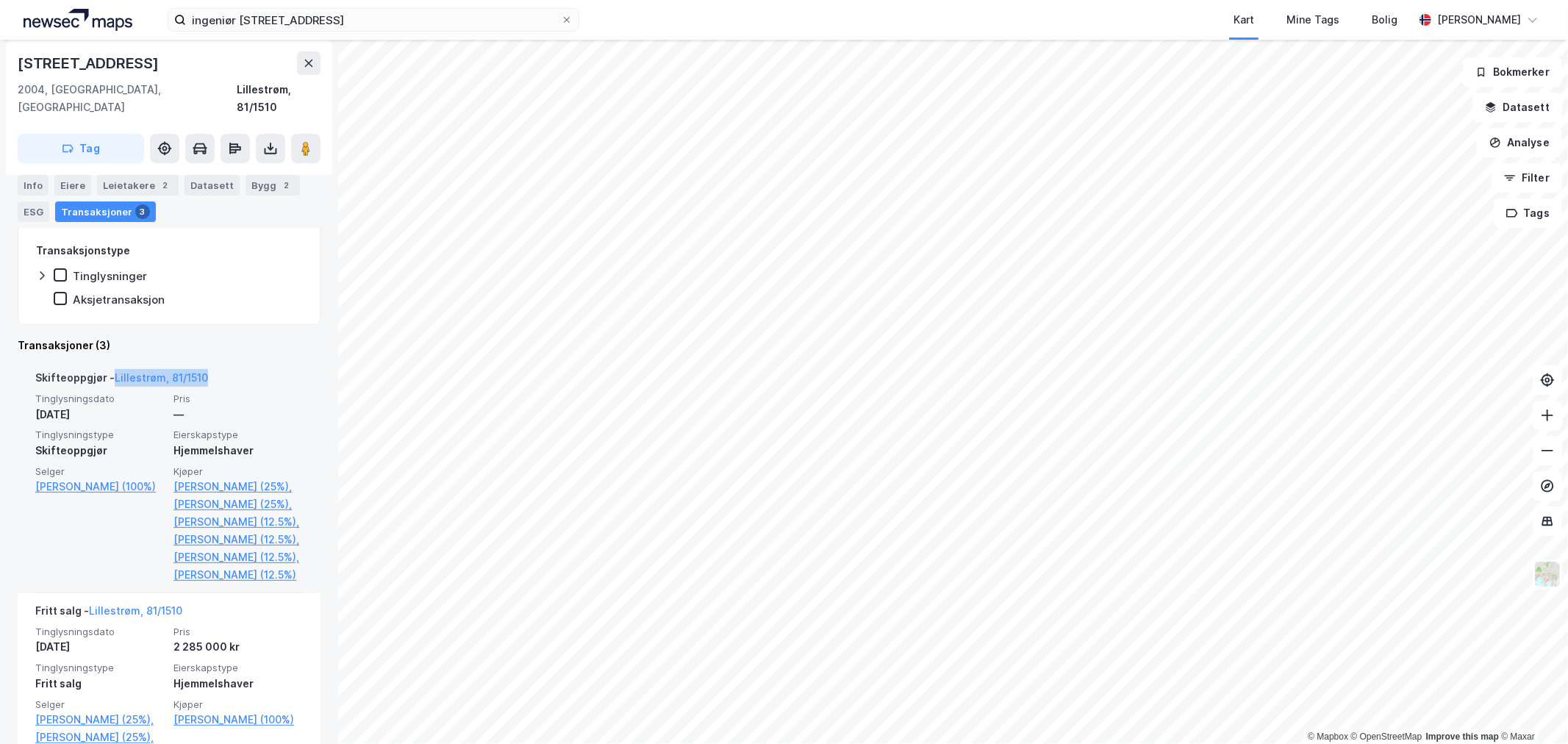
drag, startPoint x: 207, startPoint y: 358, endPoint x: 111, endPoint y: 360, distance: 96.0
click at [111, 369] on div "Skifteoppgjør - Lillestrøm, 81/1510" at bounding box center [169, 381] width 268 height 23
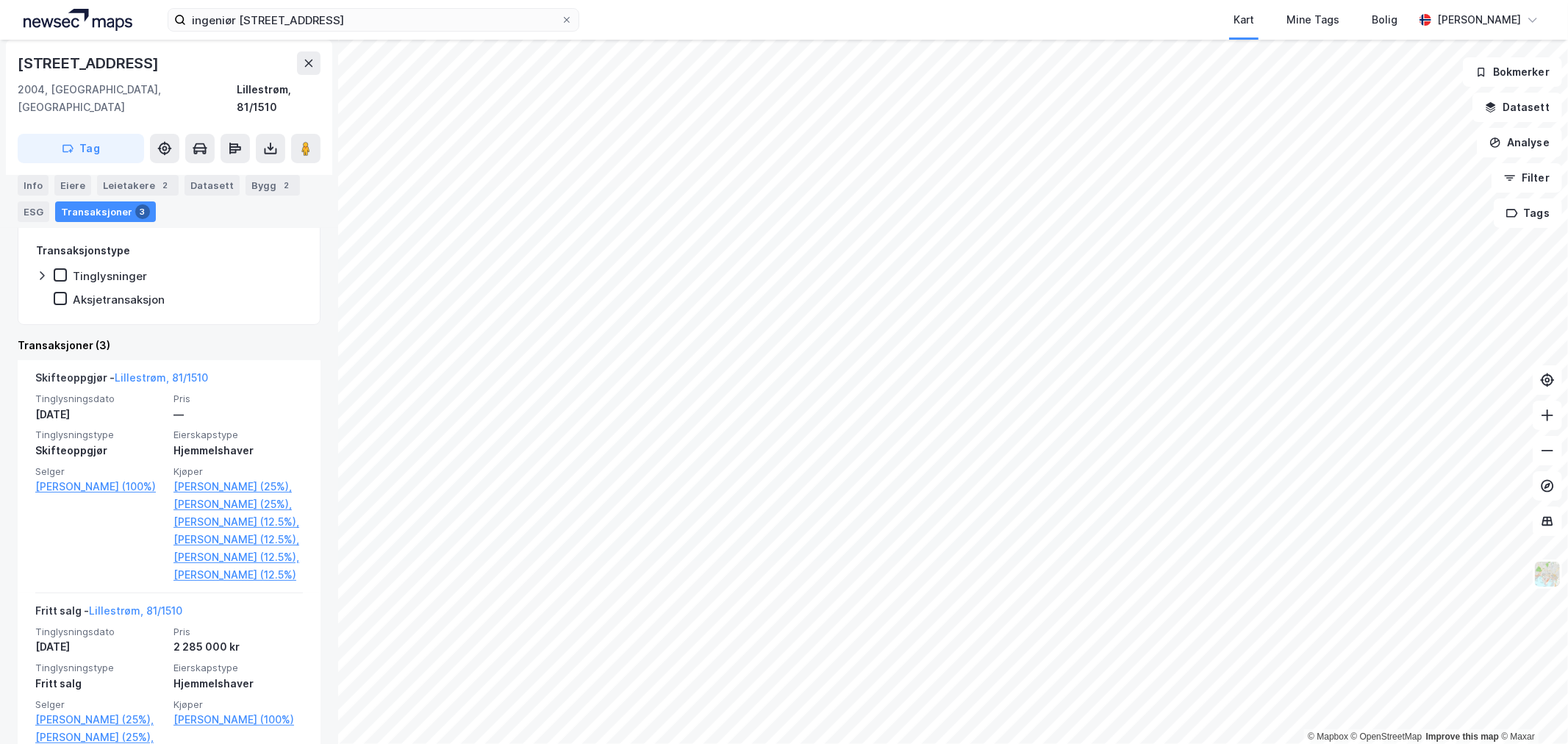
click at [228, 304] on div "Pris Dato Transaksjonstype Tinglysninger Aksjetransaksjon" at bounding box center [169, 214] width 303 height 222
click at [60, 184] on div "Eiere" at bounding box center [72, 185] width 36 height 21
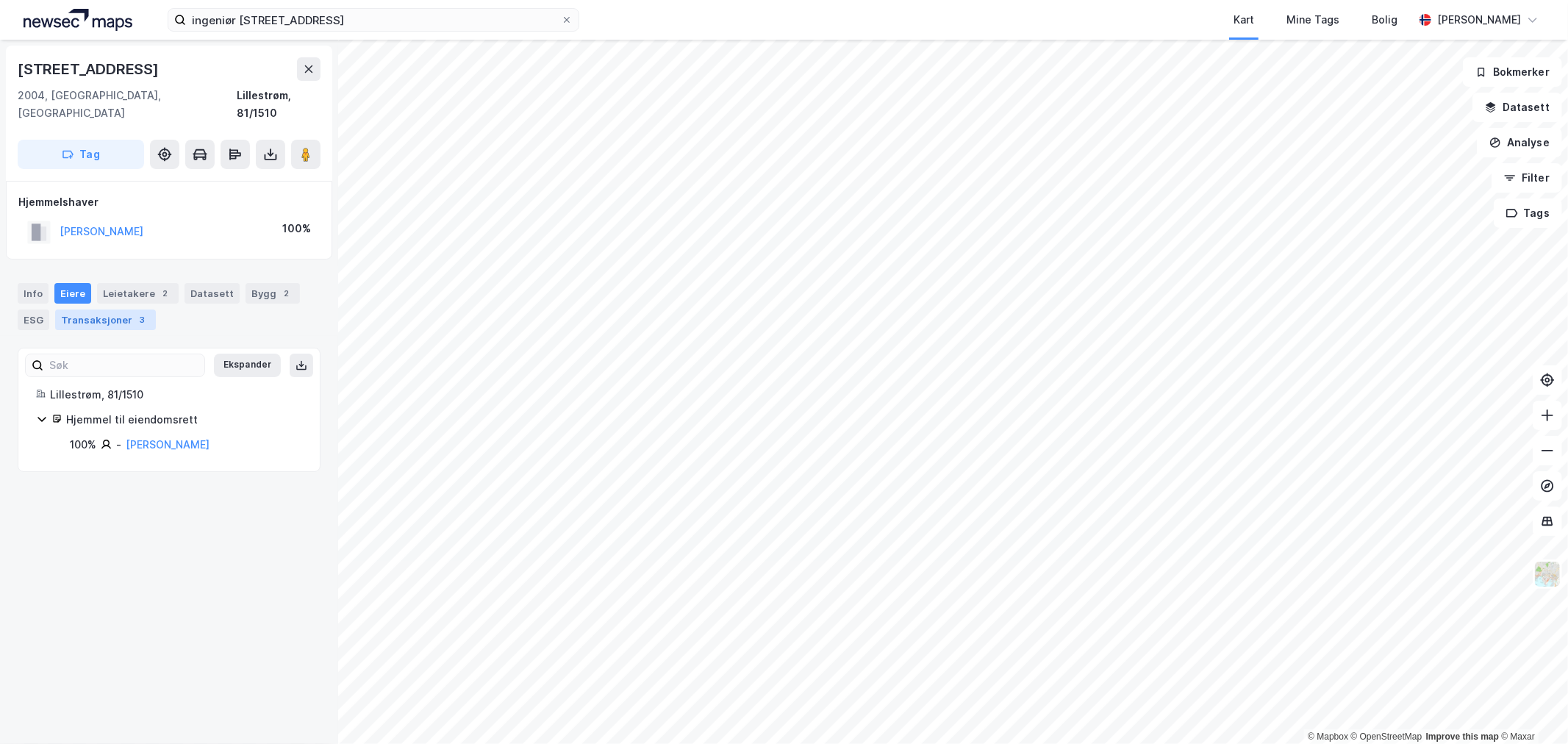
click at [64, 309] on div "Transaksjoner 3" at bounding box center [105, 319] width 101 height 21
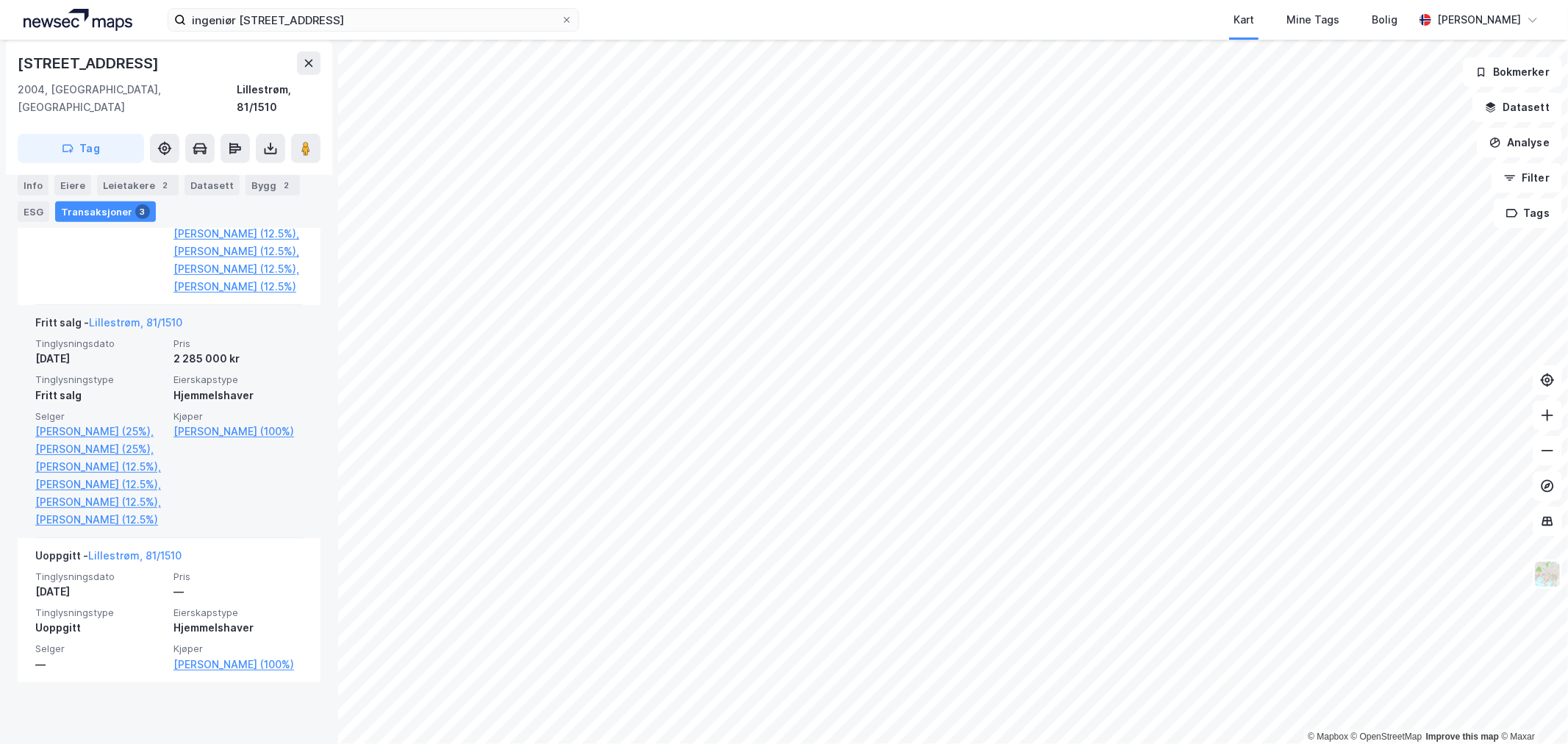
scroll to position [559, 0]
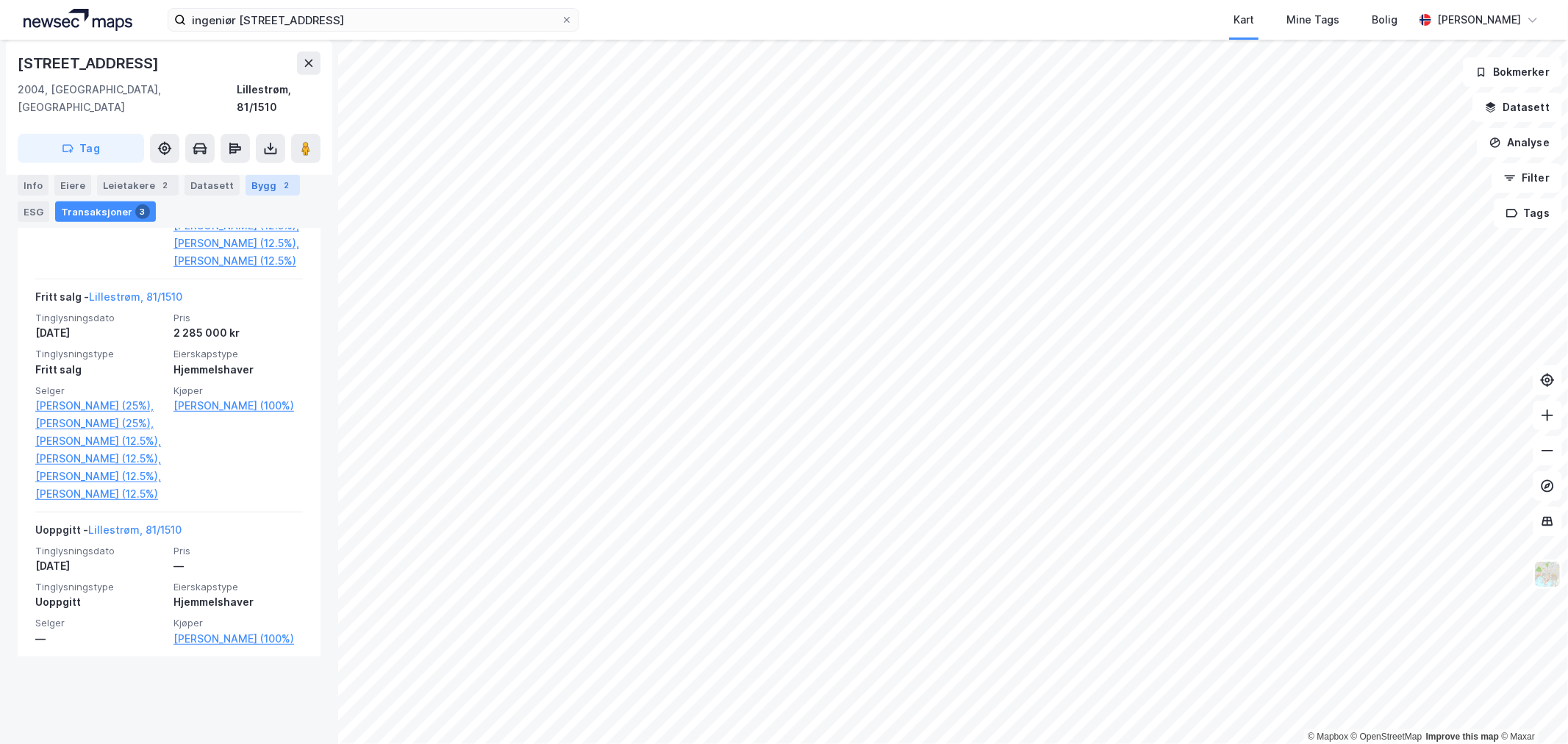
click at [251, 185] on div "Bygg 2" at bounding box center [273, 185] width 54 height 21
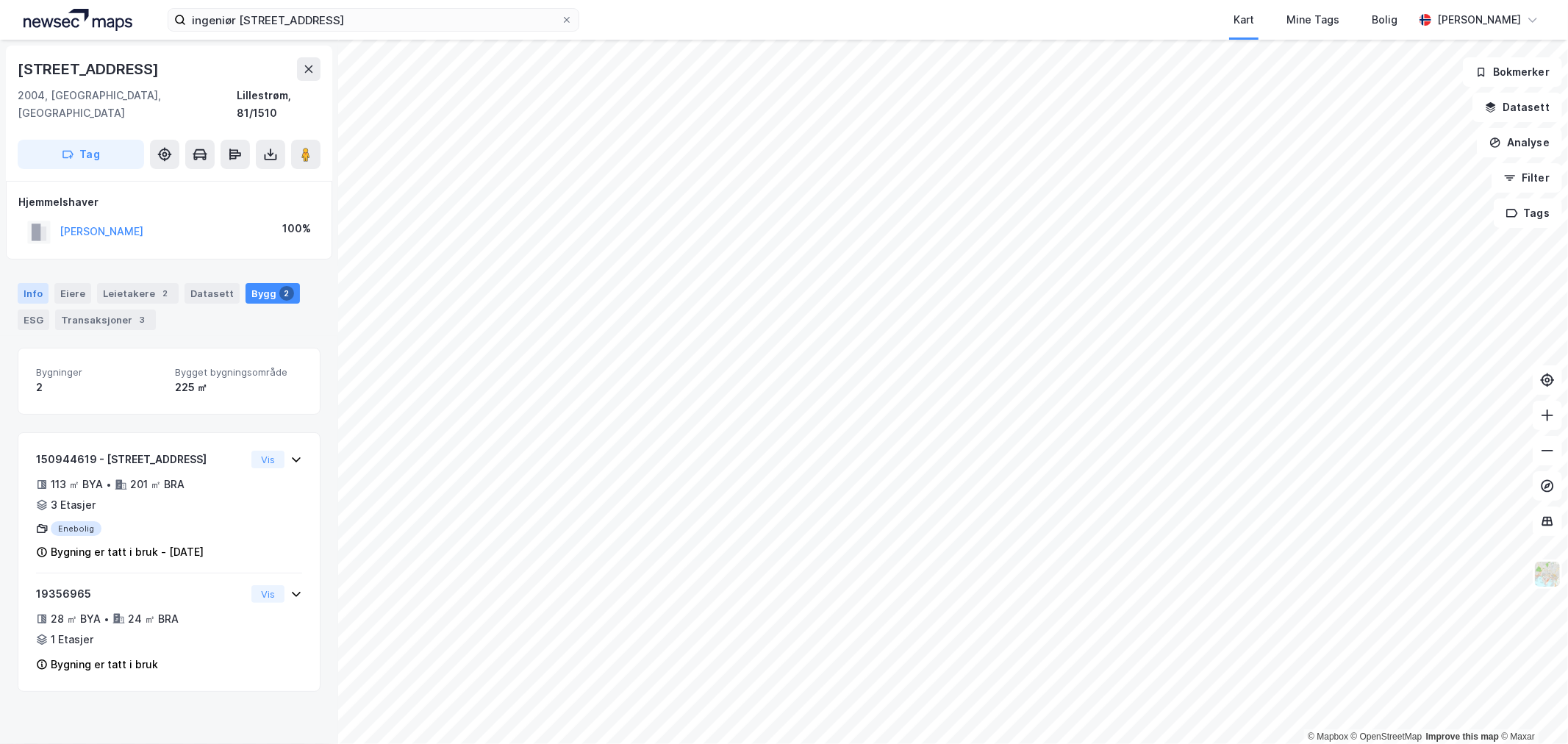
click at [31, 283] on div "Info" at bounding box center [33, 293] width 31 height 21
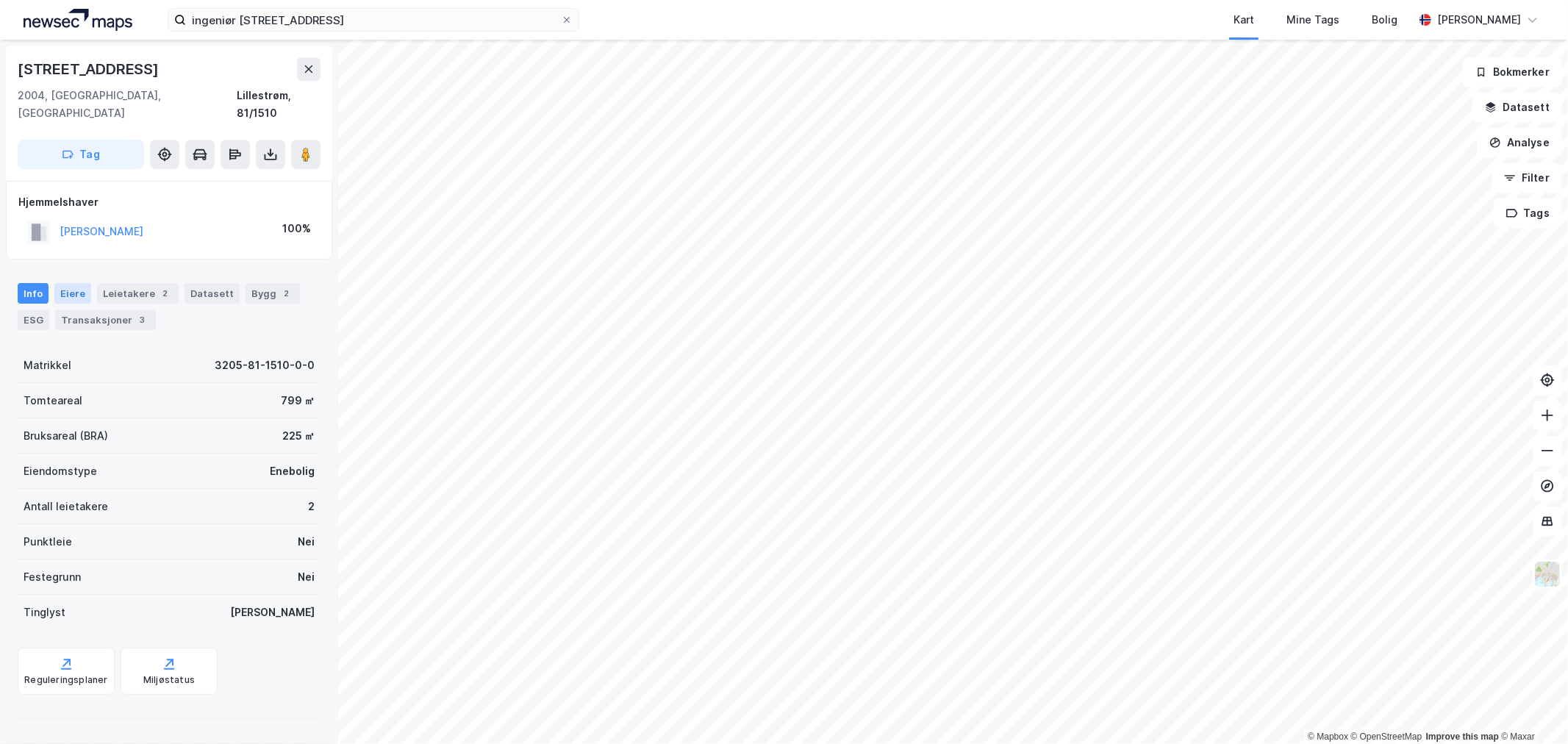
click at [76, 283] on div "Eiere" at bounding box center [72, 293] width 36 height 21
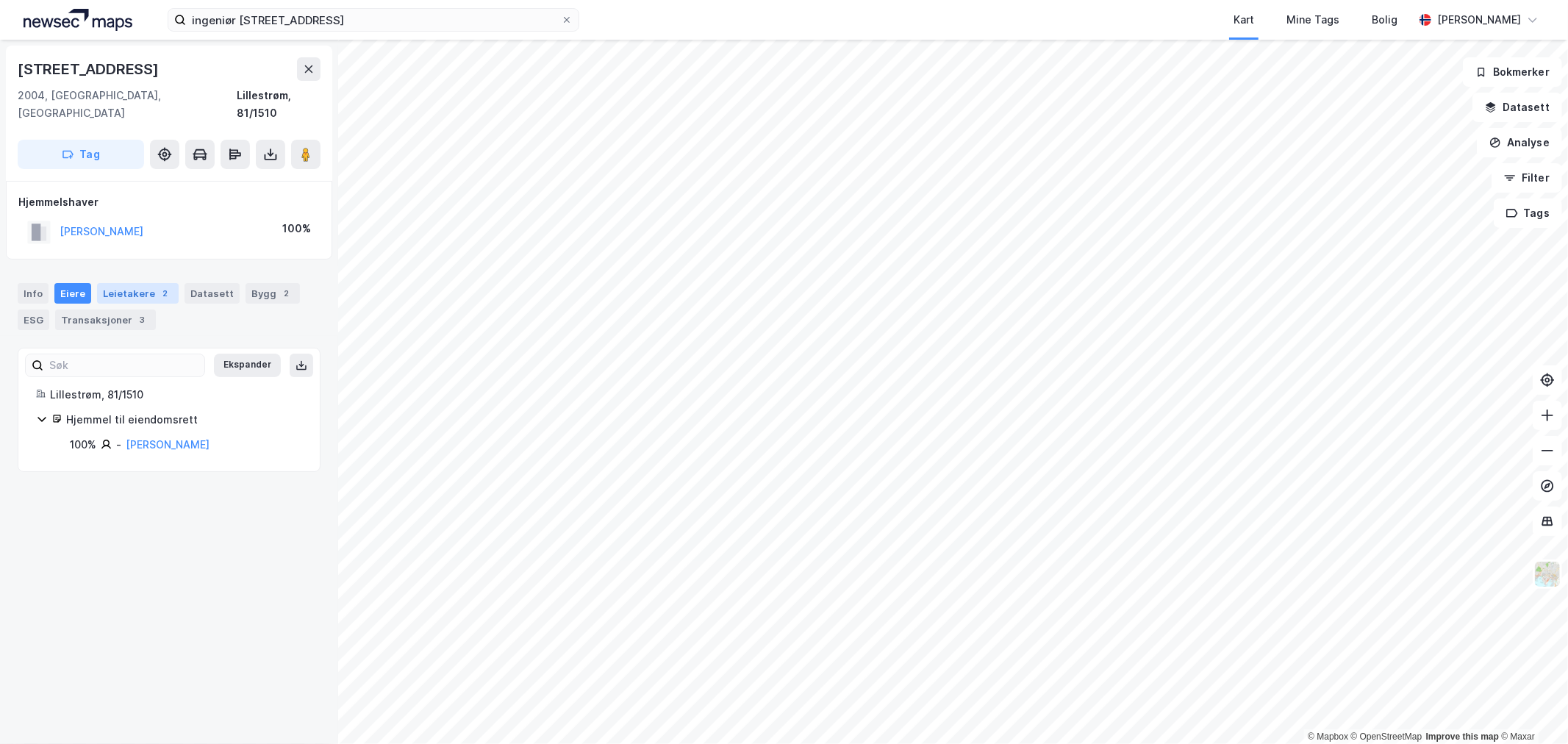
click at [127, 283] on div "Leietakere 2" at bounding box center [137, 293] width 81 height 21
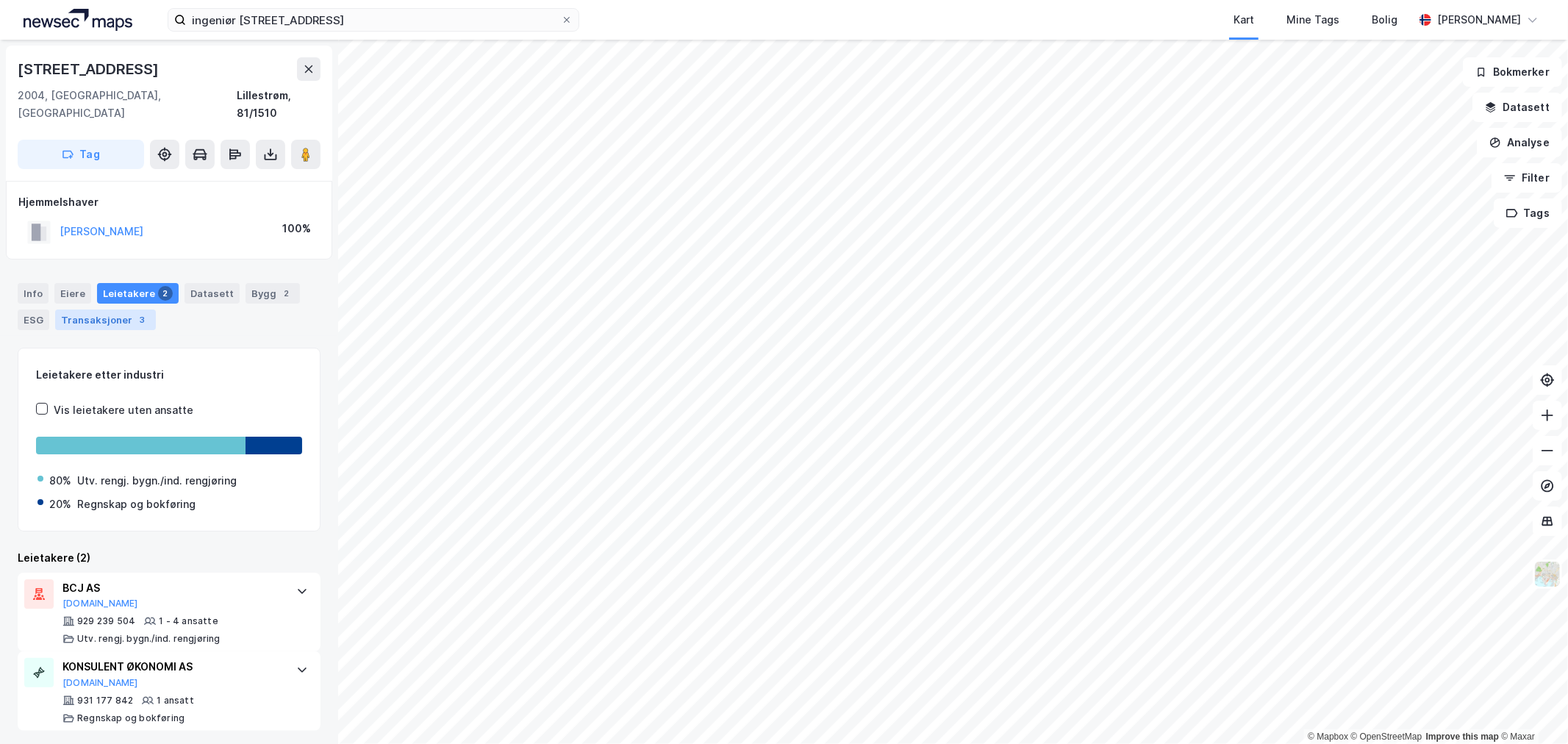
click at [70, 309] on div "Transaksjoner 3" at bounding box center [105, 319] width 101 height 21
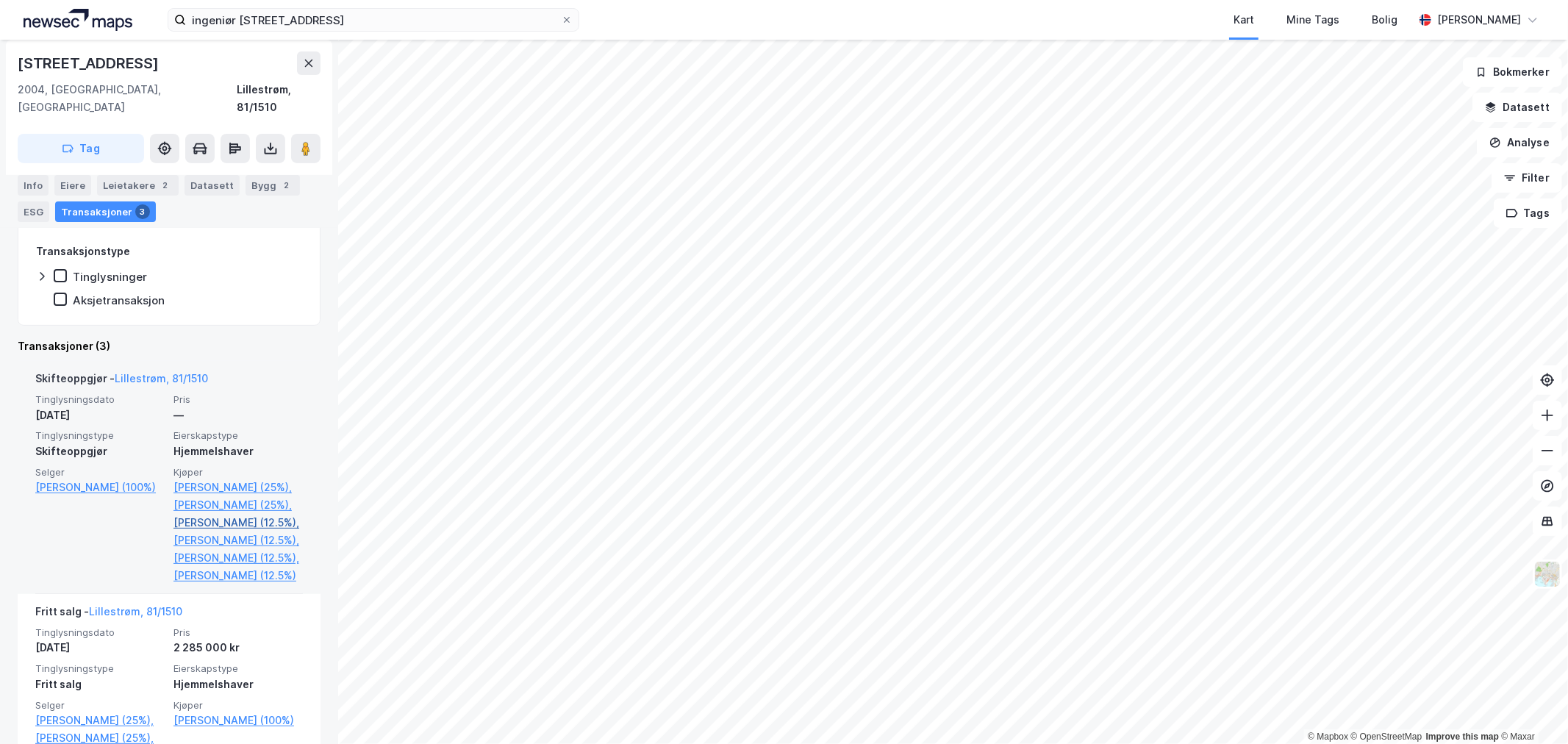
scroll to position [245, 0]
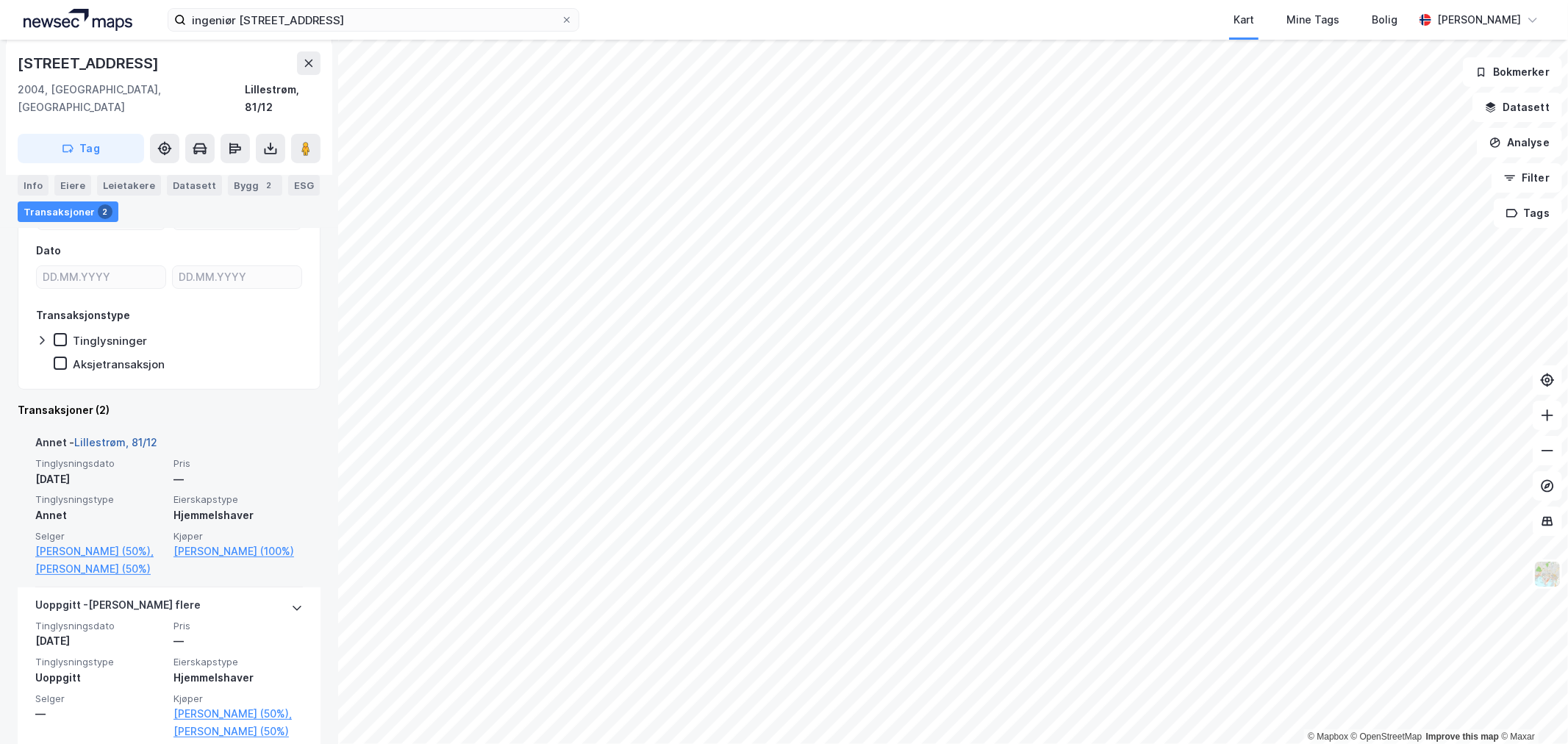
scroll to position [184, 0]
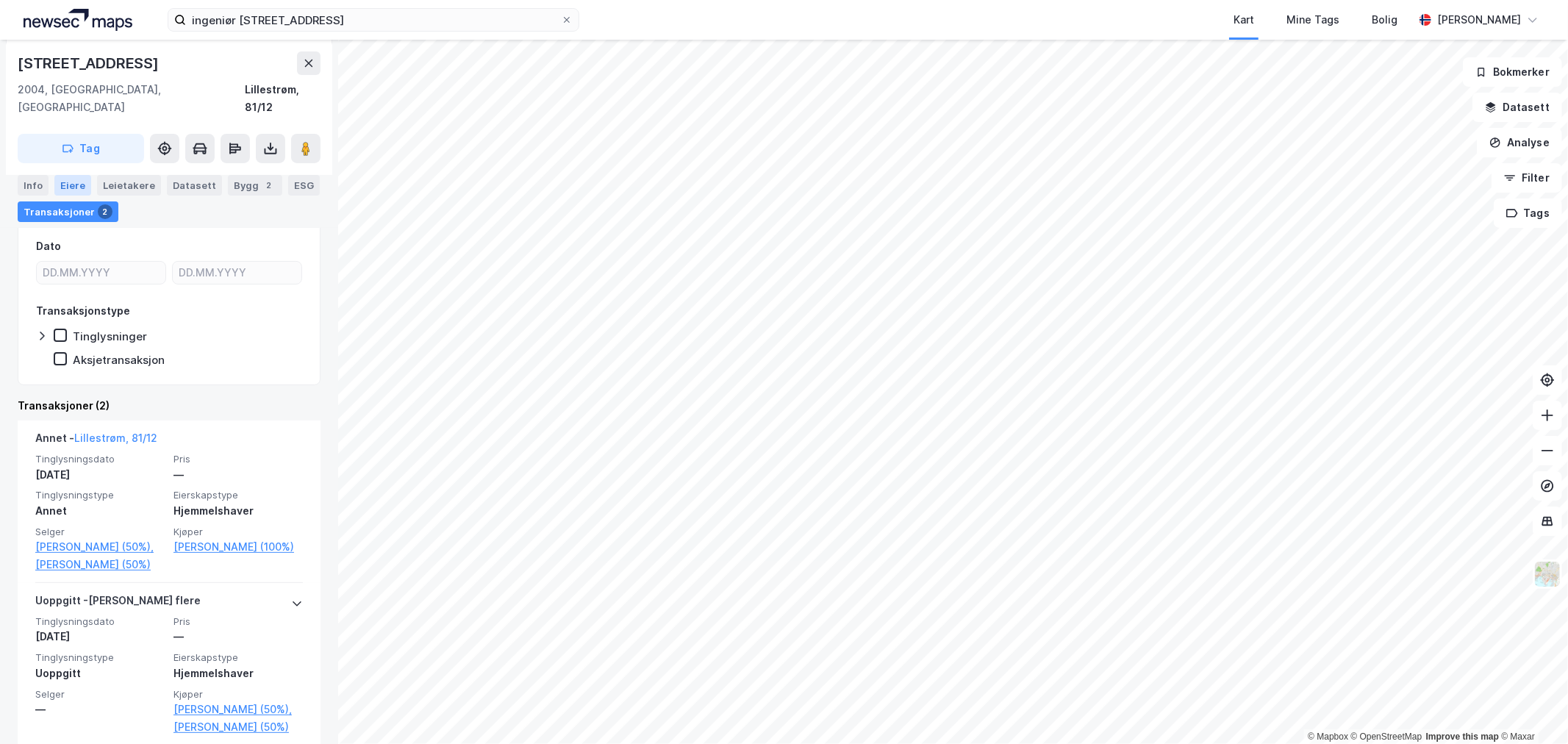
click at [64, 184] on div "Eiere" at bounding box center [72, 185] width 36 height 21
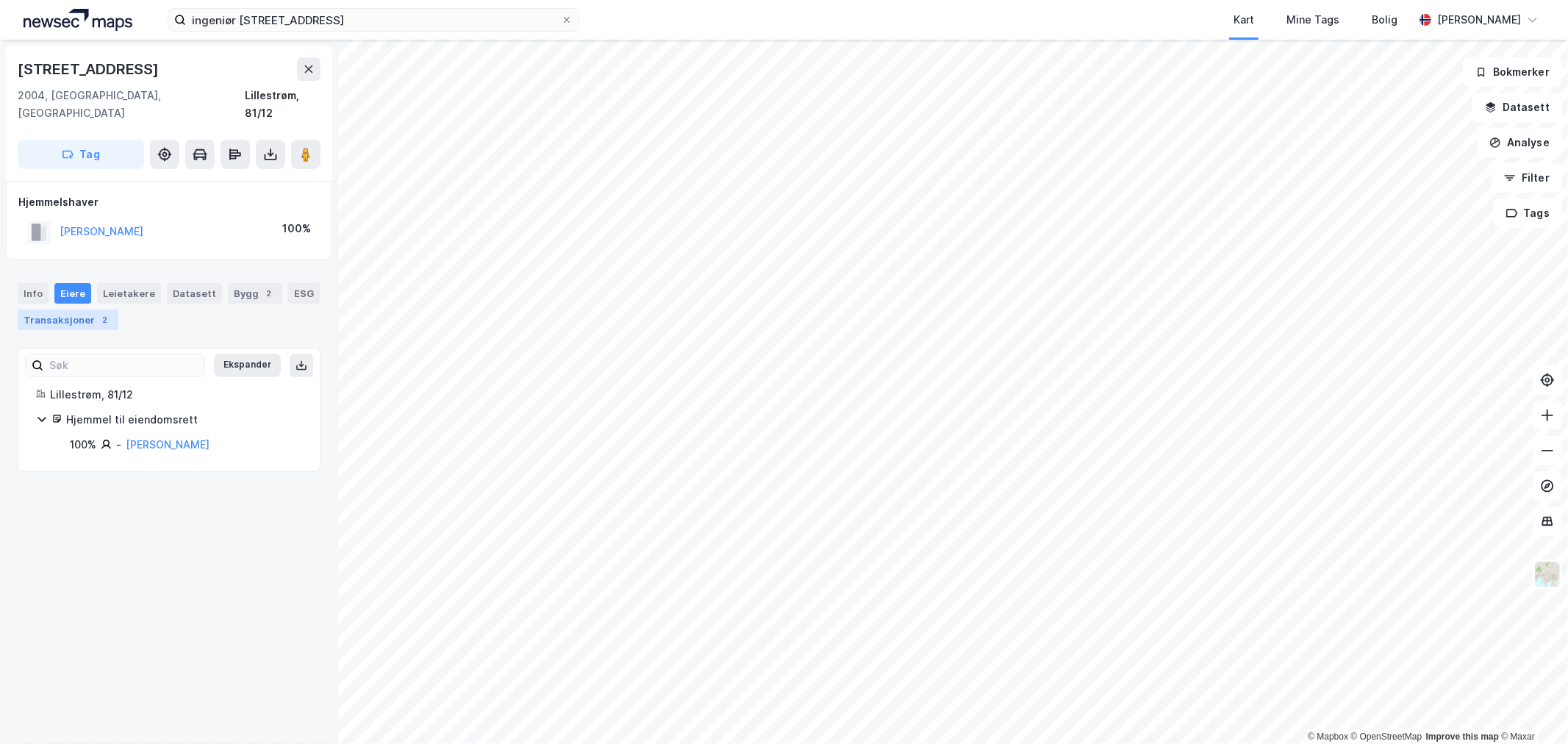
click at [75, 309] on div "Transaksjoner 2" at bounding box center [68, 319] width 101 height 21
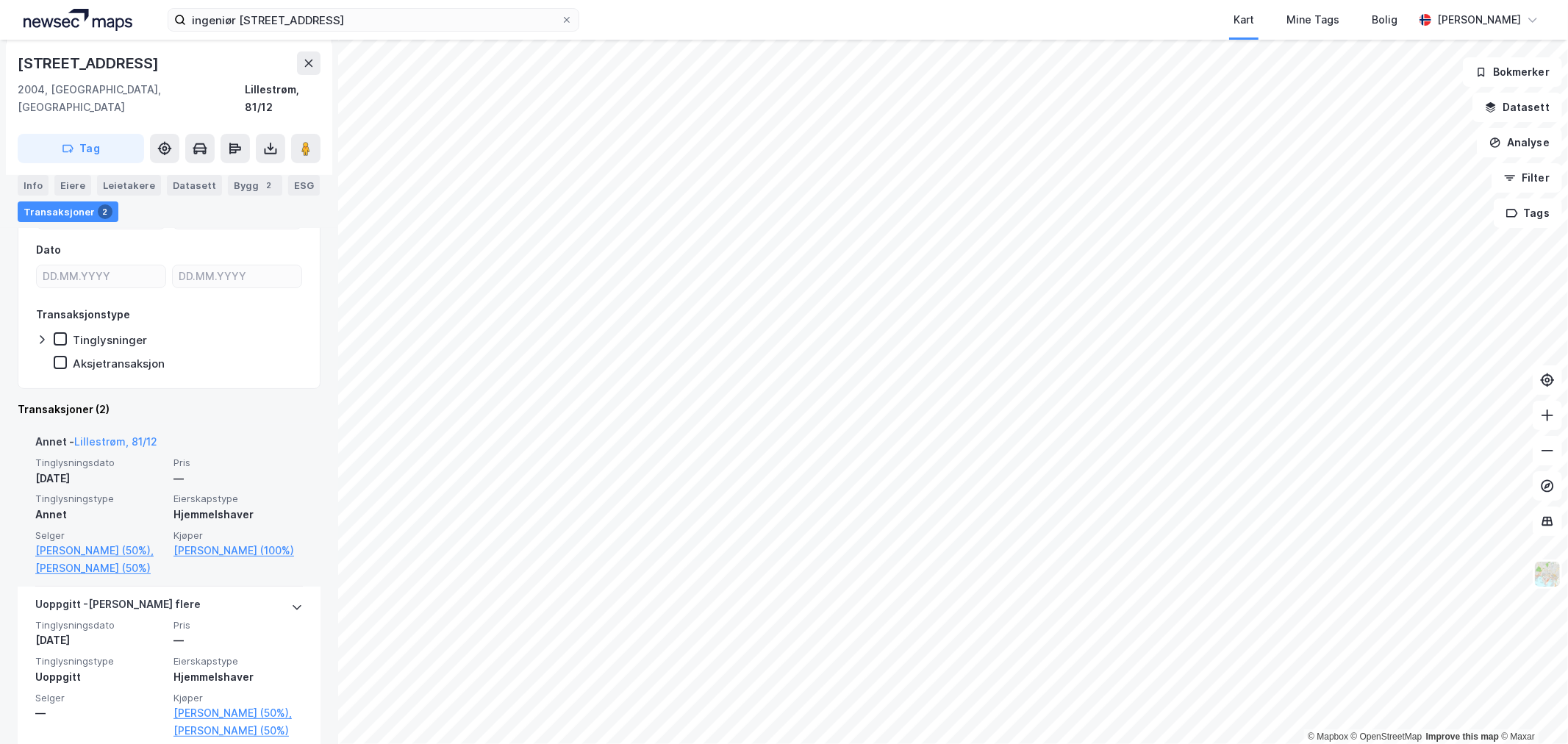
scroll to position [184, 0]
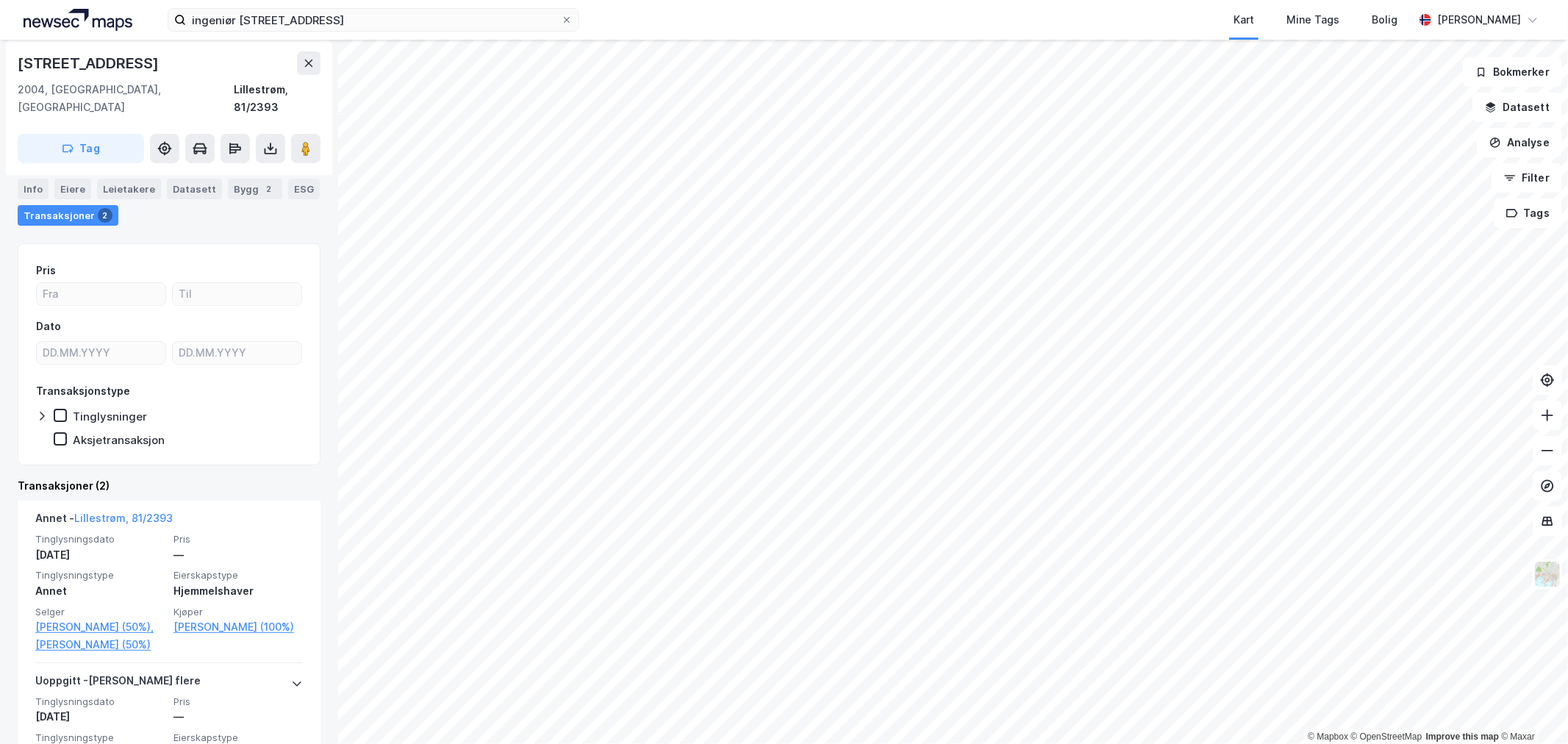
scroll to position [184, 0]
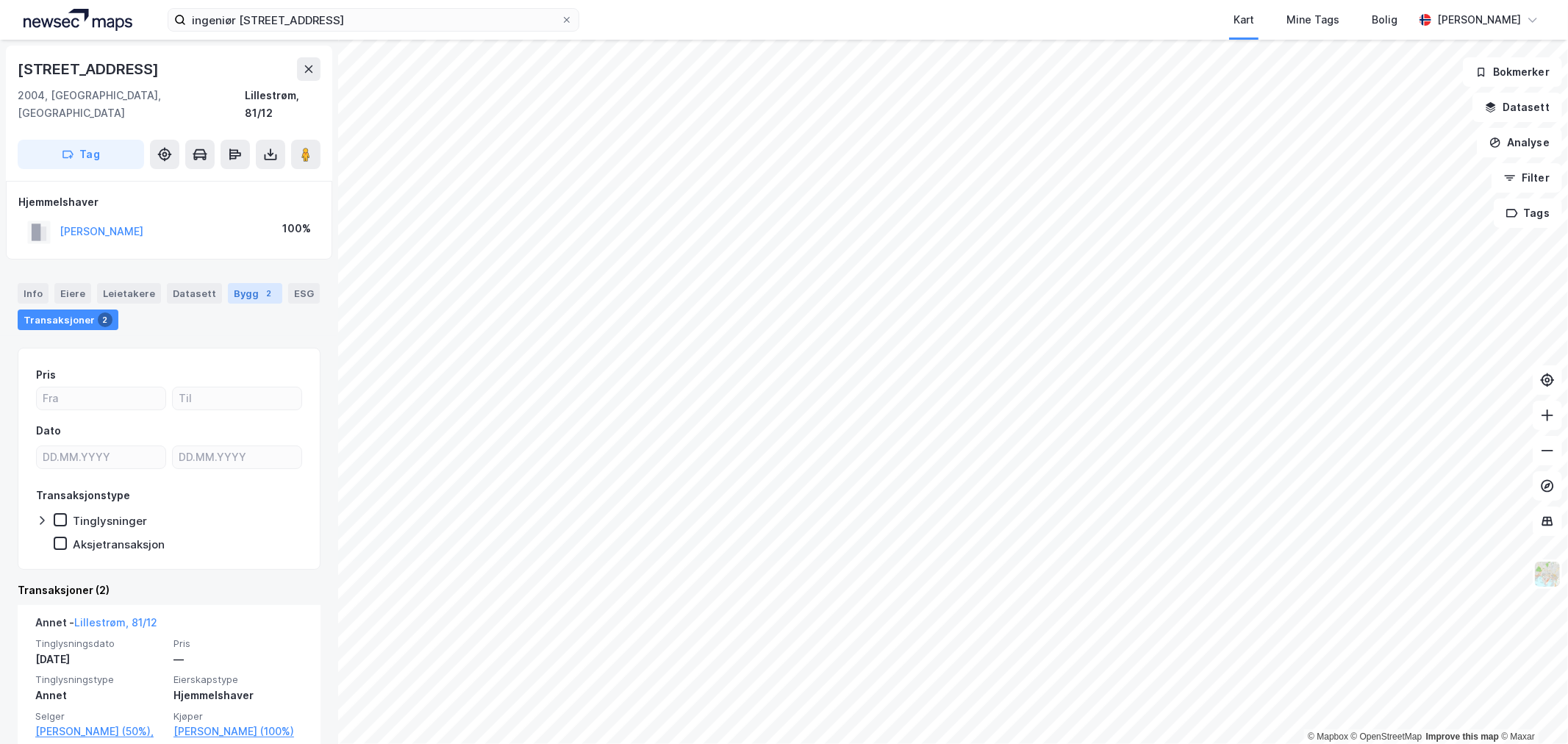
click at [237, 283] on div "Bygg 2" at bounding box center [255, 293] width 54 height 21
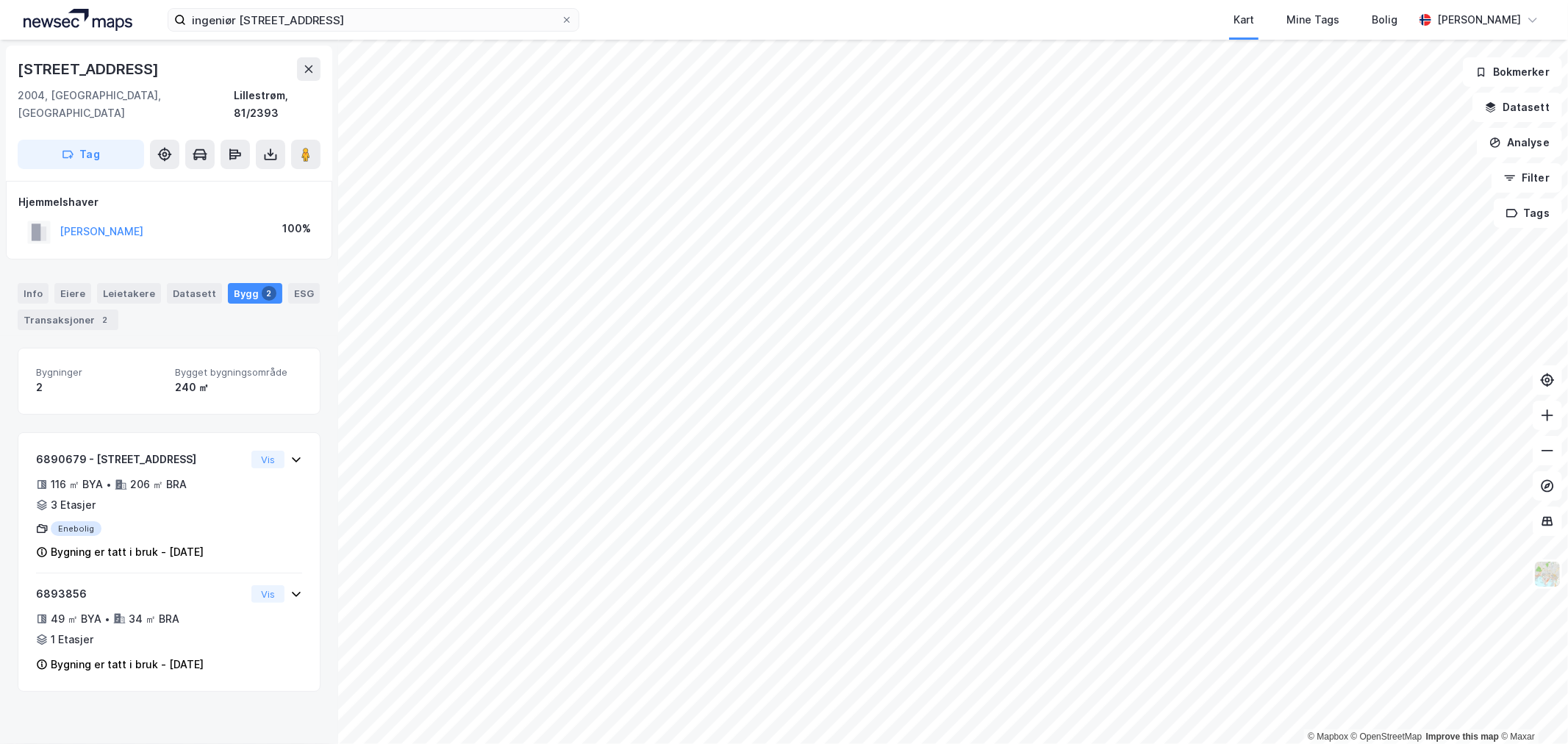
click at [231, 404] on div "Bygninger 2 Bygget bygningsområde 240 ㎡ 6890679 - [STREET_ADDRESS] ㎡ BYA • 206 …" at bounding box center [169, 519] width 303 height 344
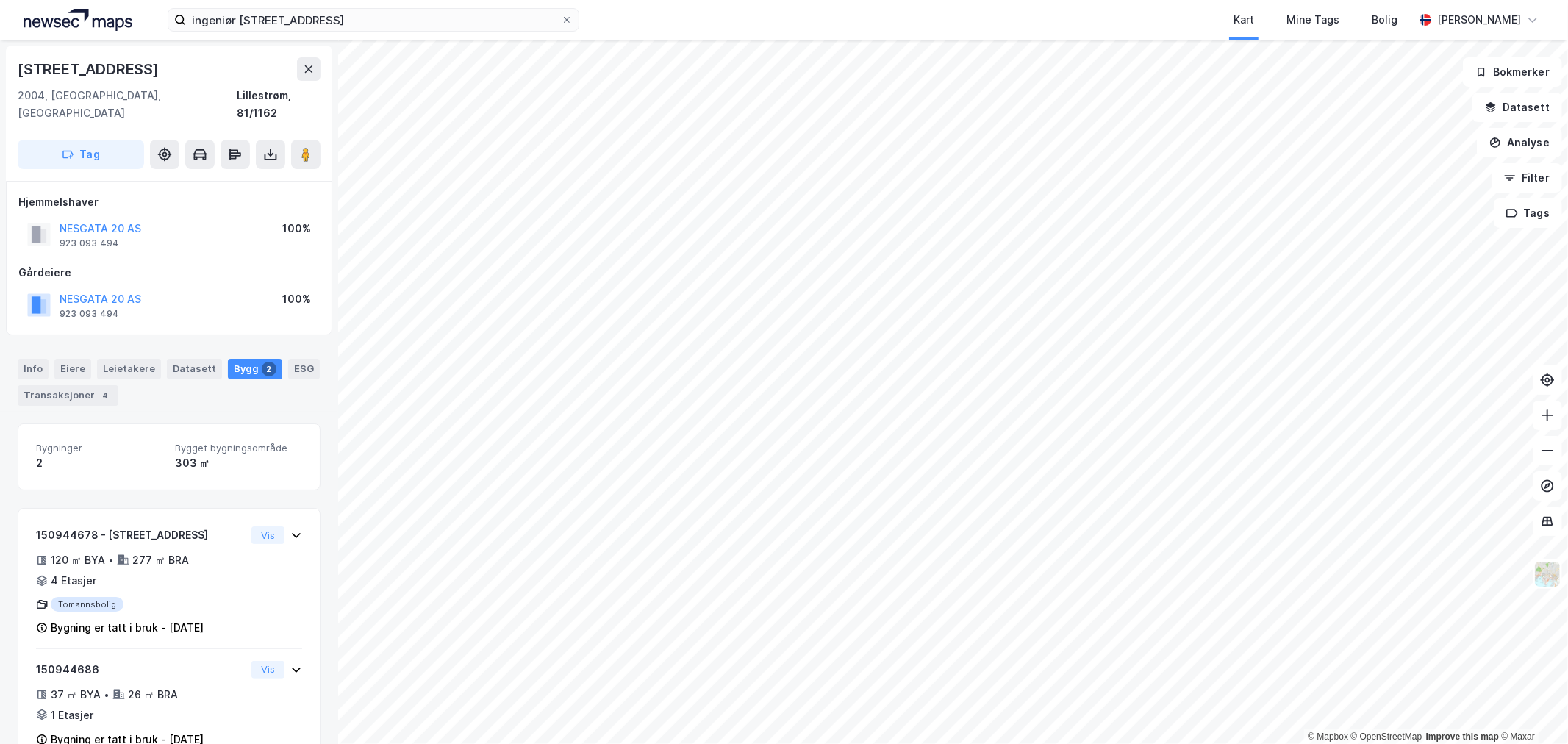
scroll to position [23, 0]
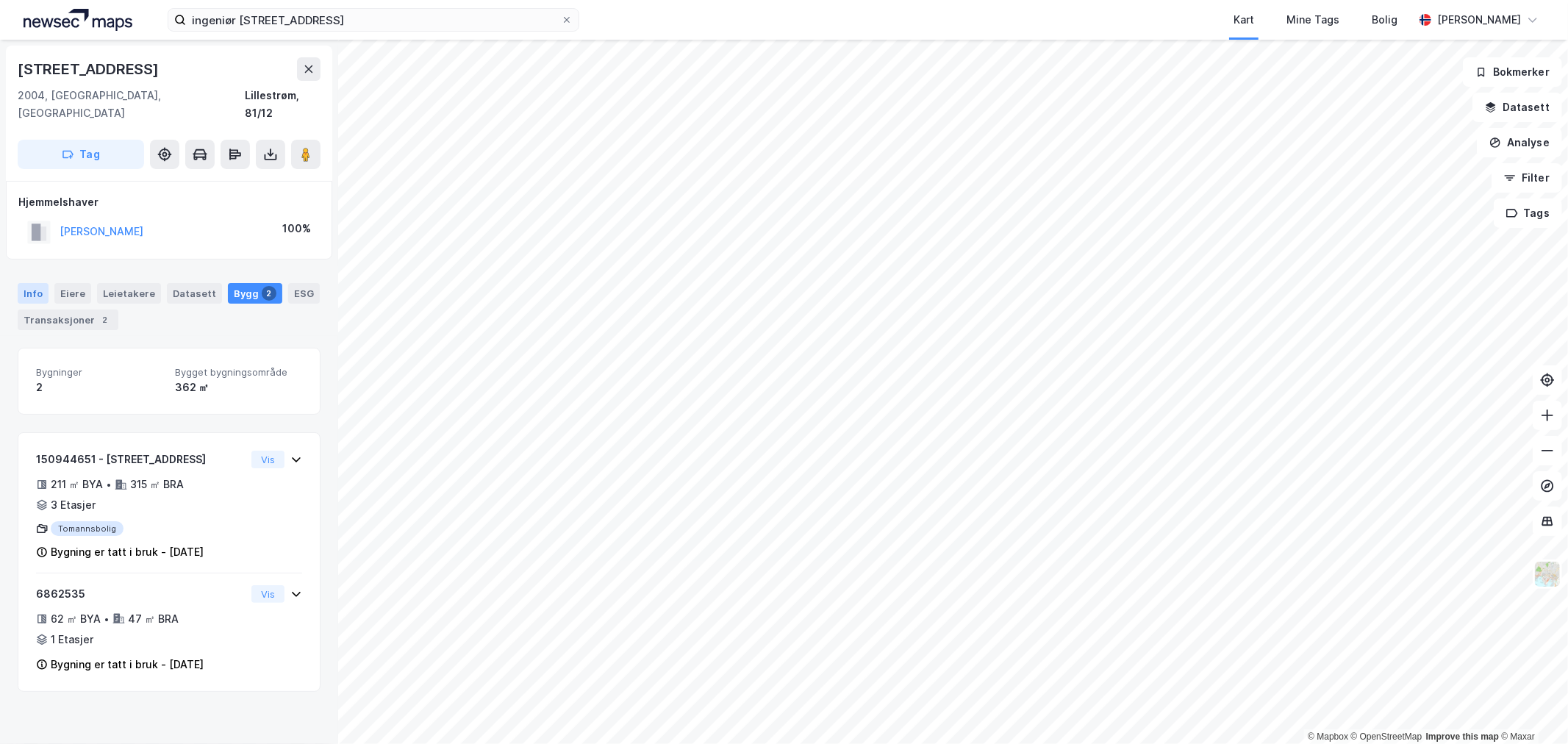
click at [38, 283] on div "Info" at bounding box center [33, 293] width 31 height 21
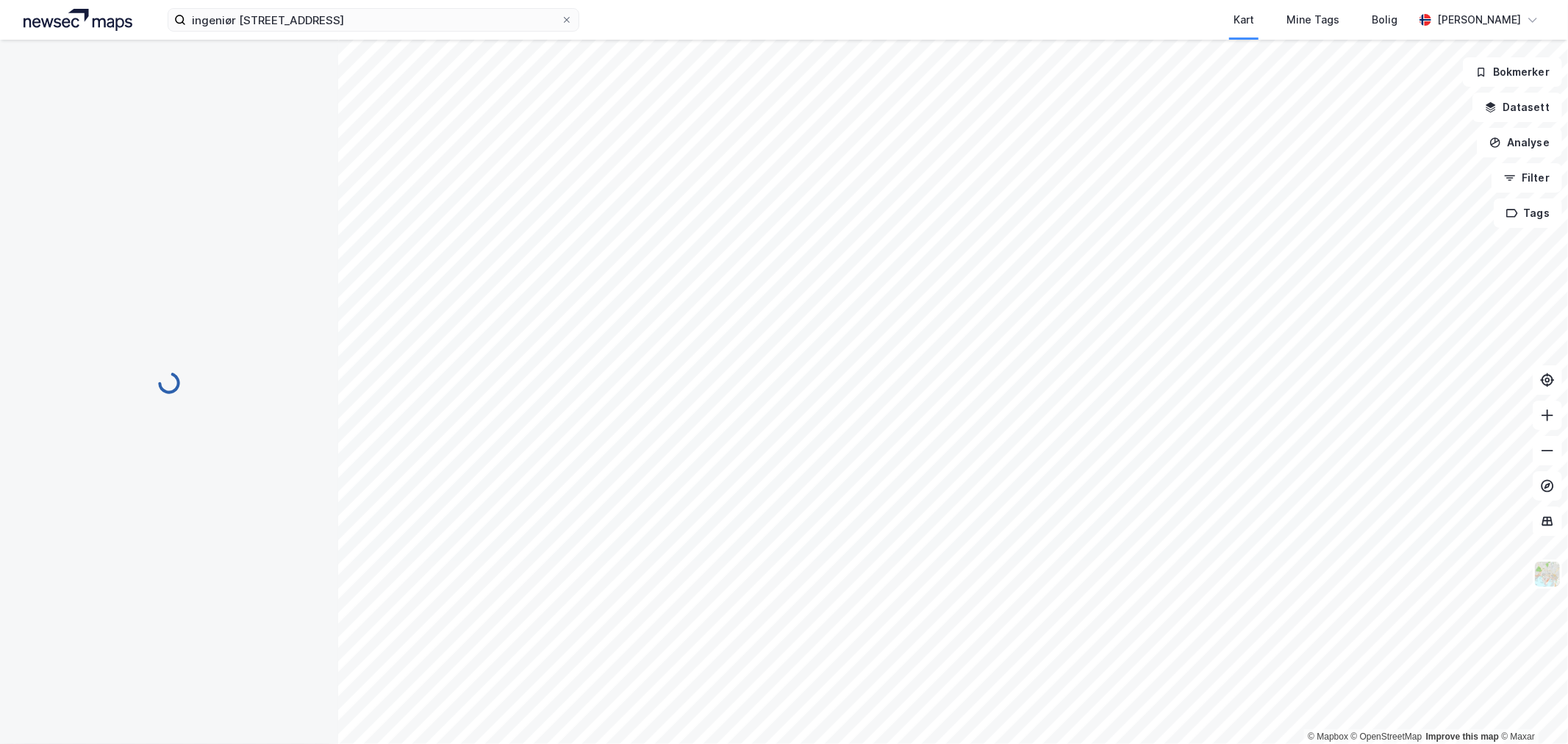
scroll to position [23, 0]
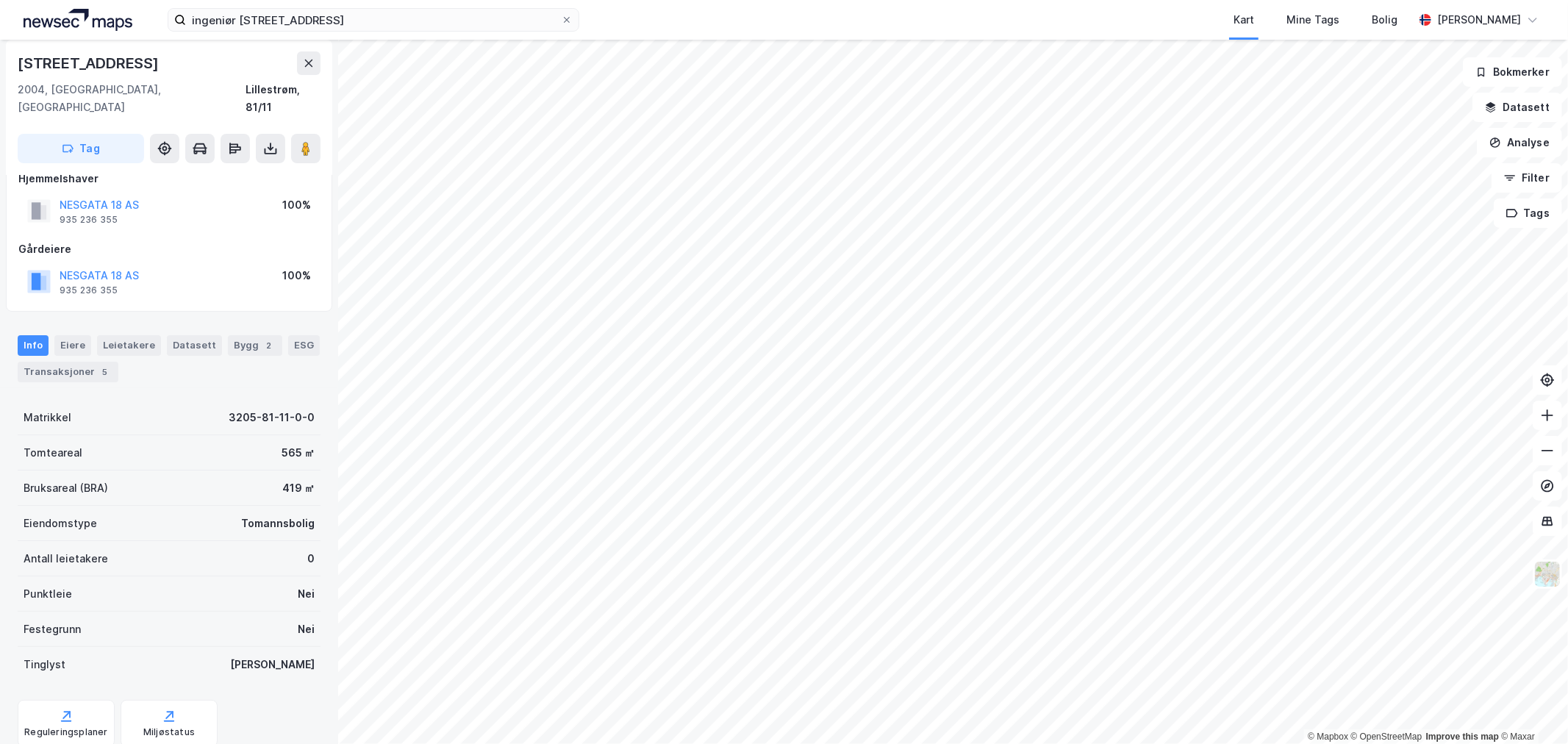
scroll to position [23, 0]
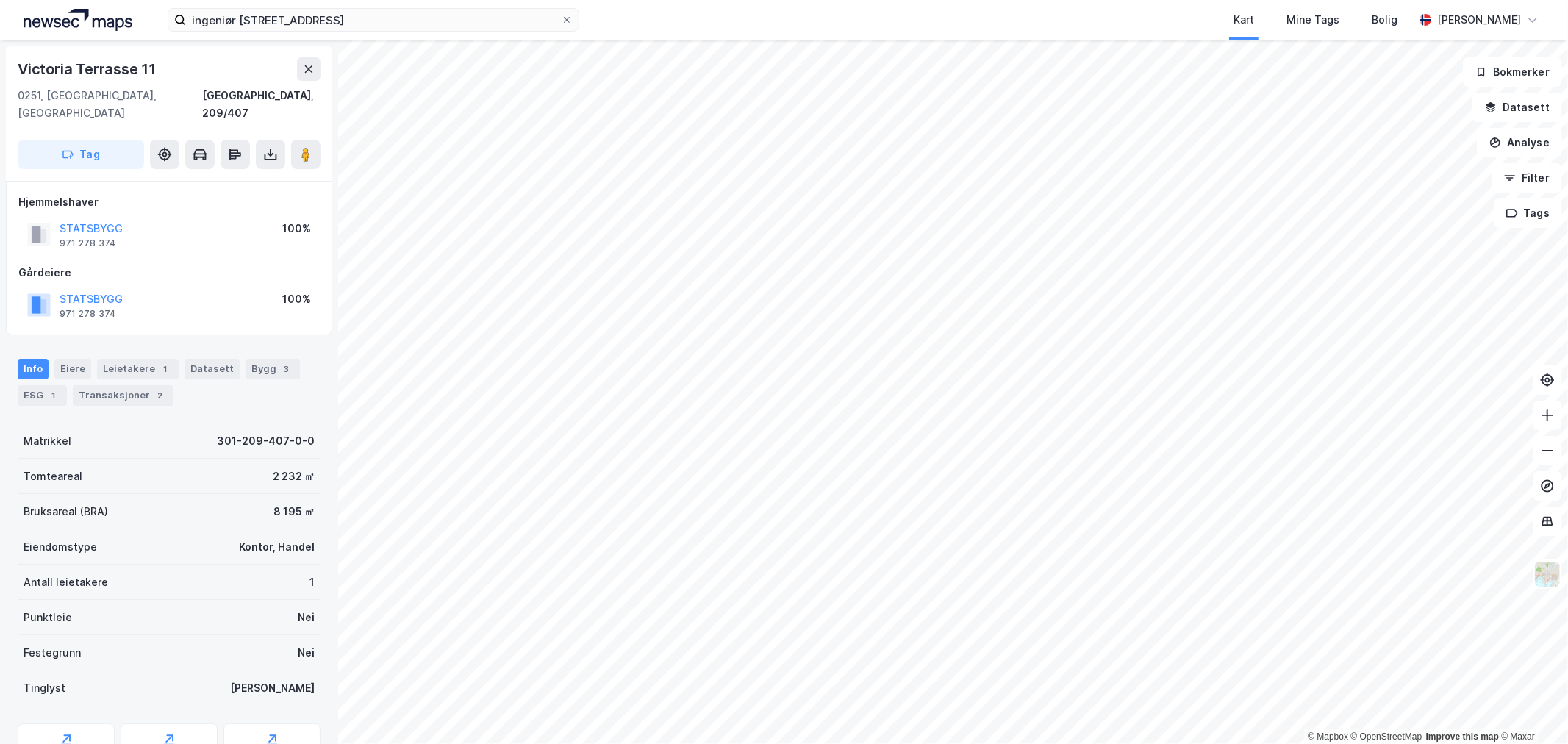
scroll to position [23, 0]
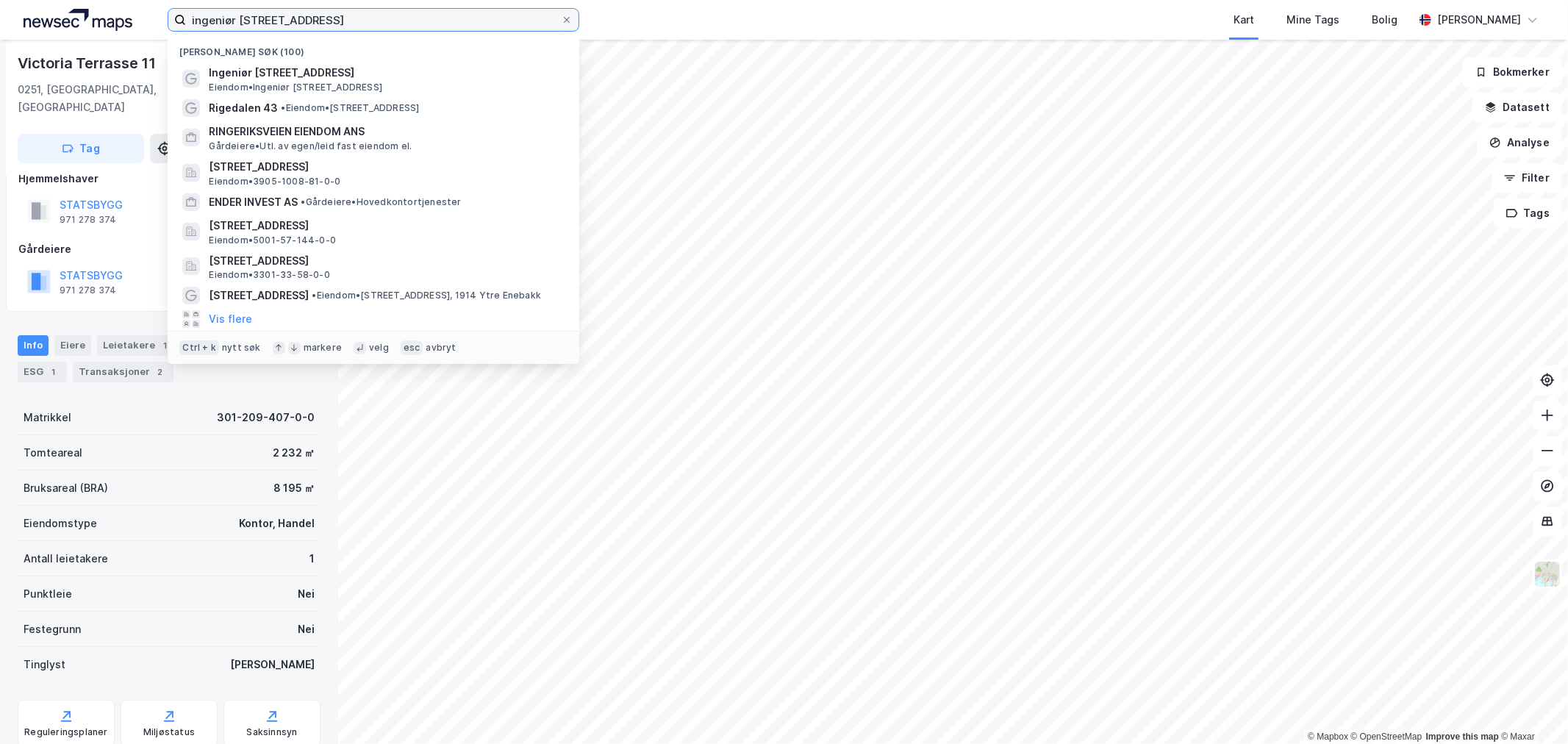
drag, startPoint x: 364, startPoint y: 29, endPoint x: 85, endPoint y: 28, distance: 279.0
click at [85, 28] on div "ingeniør [PERSON_NAME][STREET_ADDRESS] søk (100) Ingeniør [STREET_ADDRESS] • [S…" at bounding box center [784, 19] width 1568 height 40
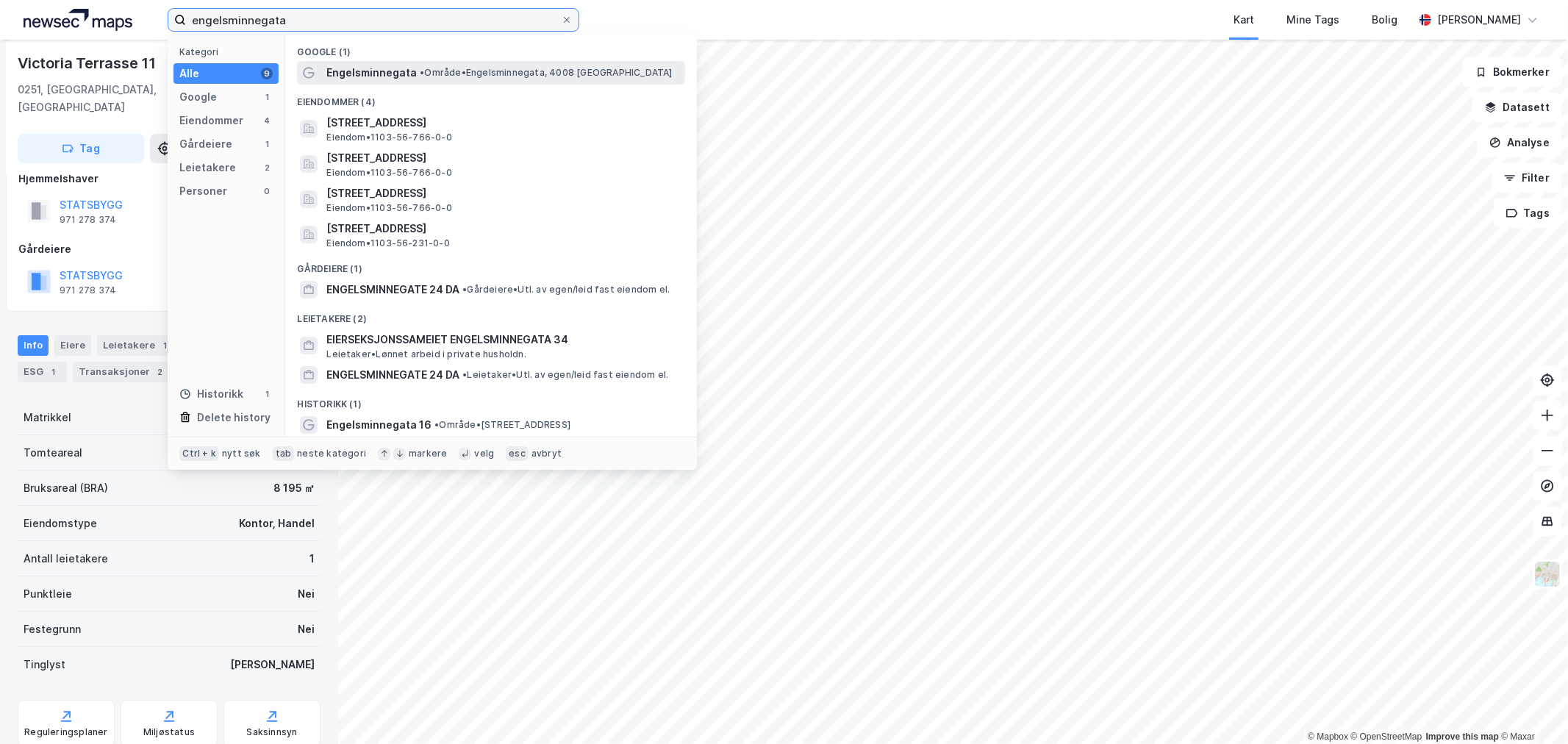
type input "engelsminnegata"
click at [465, 64] on div "Engelsminnegata • Område • [STREET_ADDRESS]" at bounding box center [504, 72] width 356 height 18
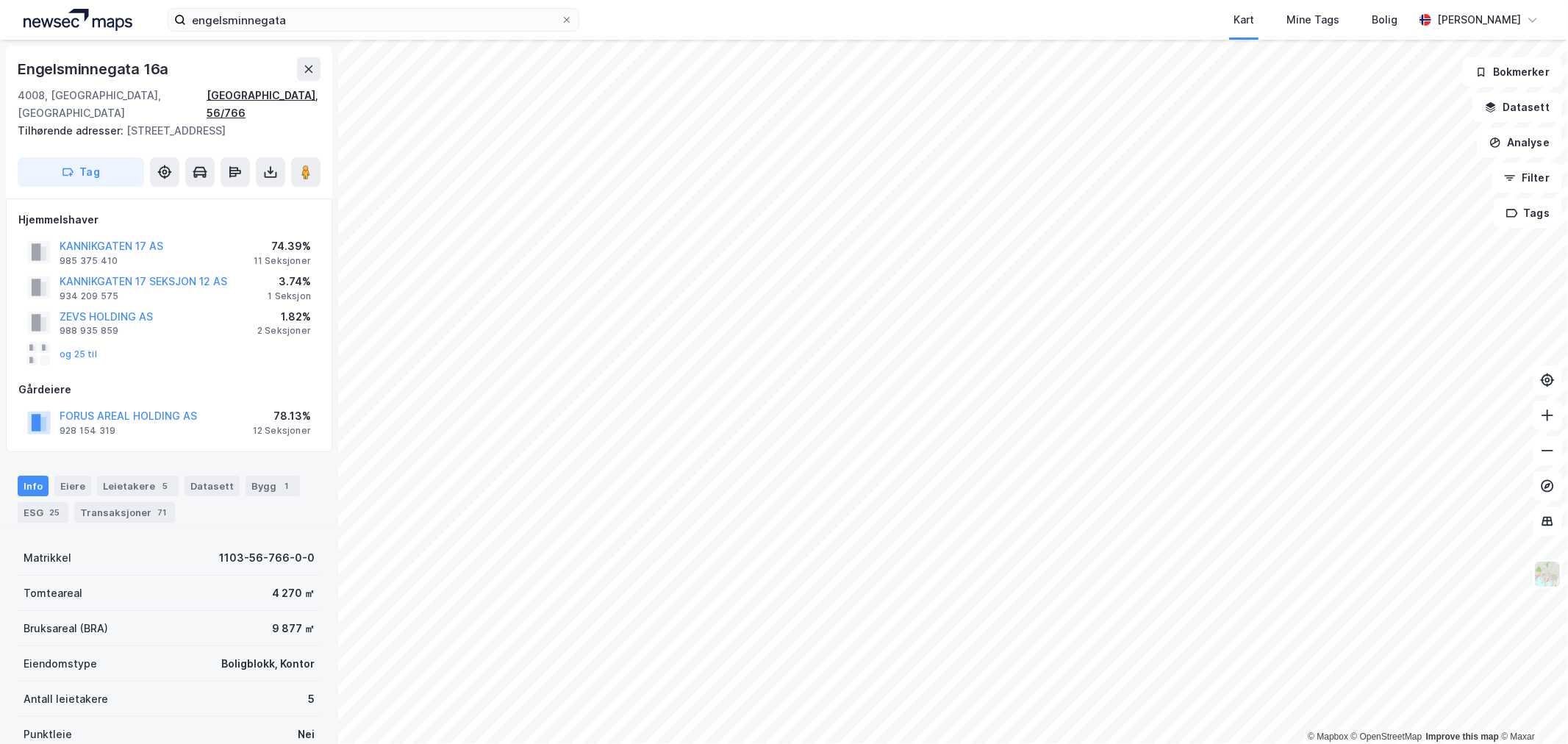
scroll to position [23, 0]
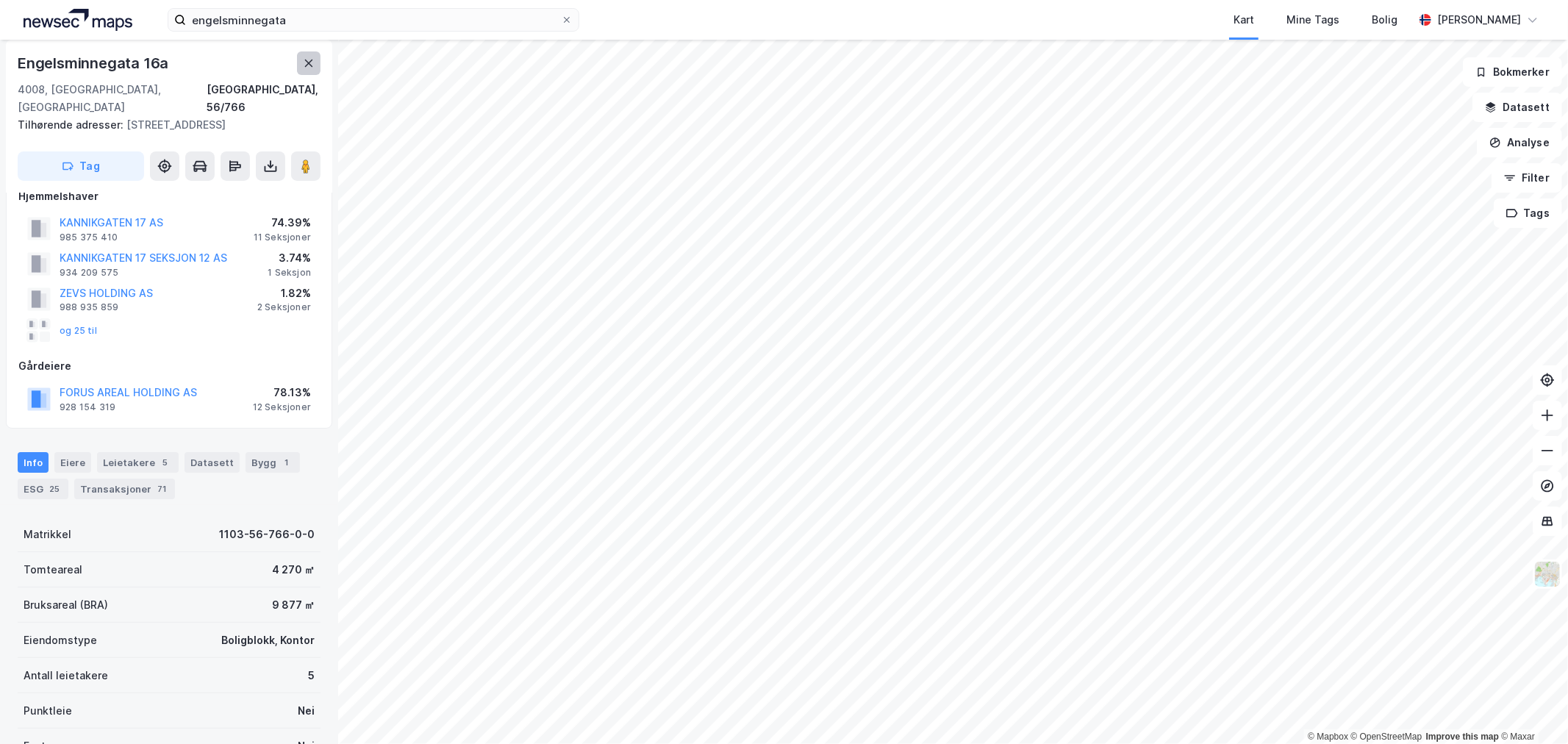
click at [306, 62] on icon at bounding box center [309, 63] width 8 height 7
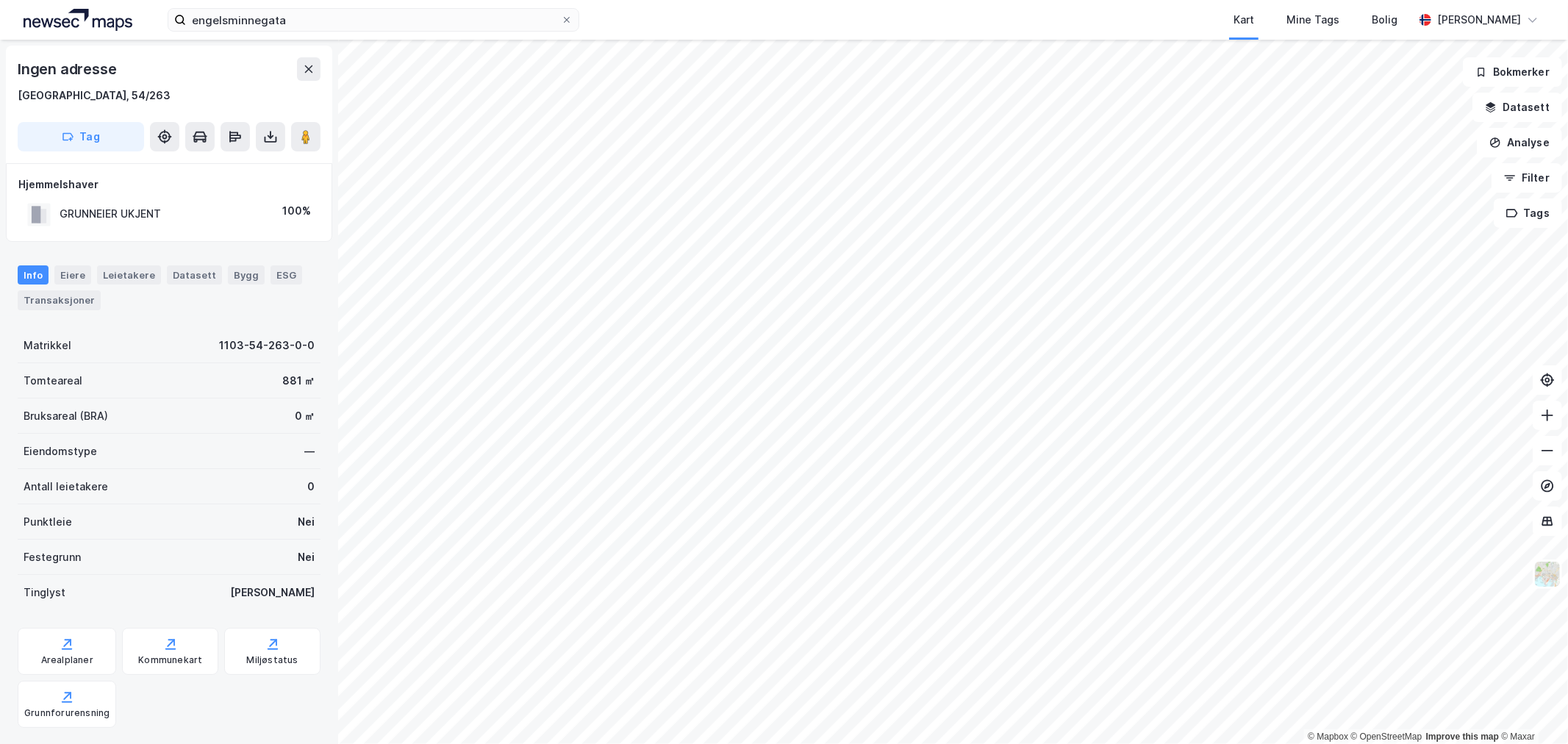
scroll to position [23, 0]
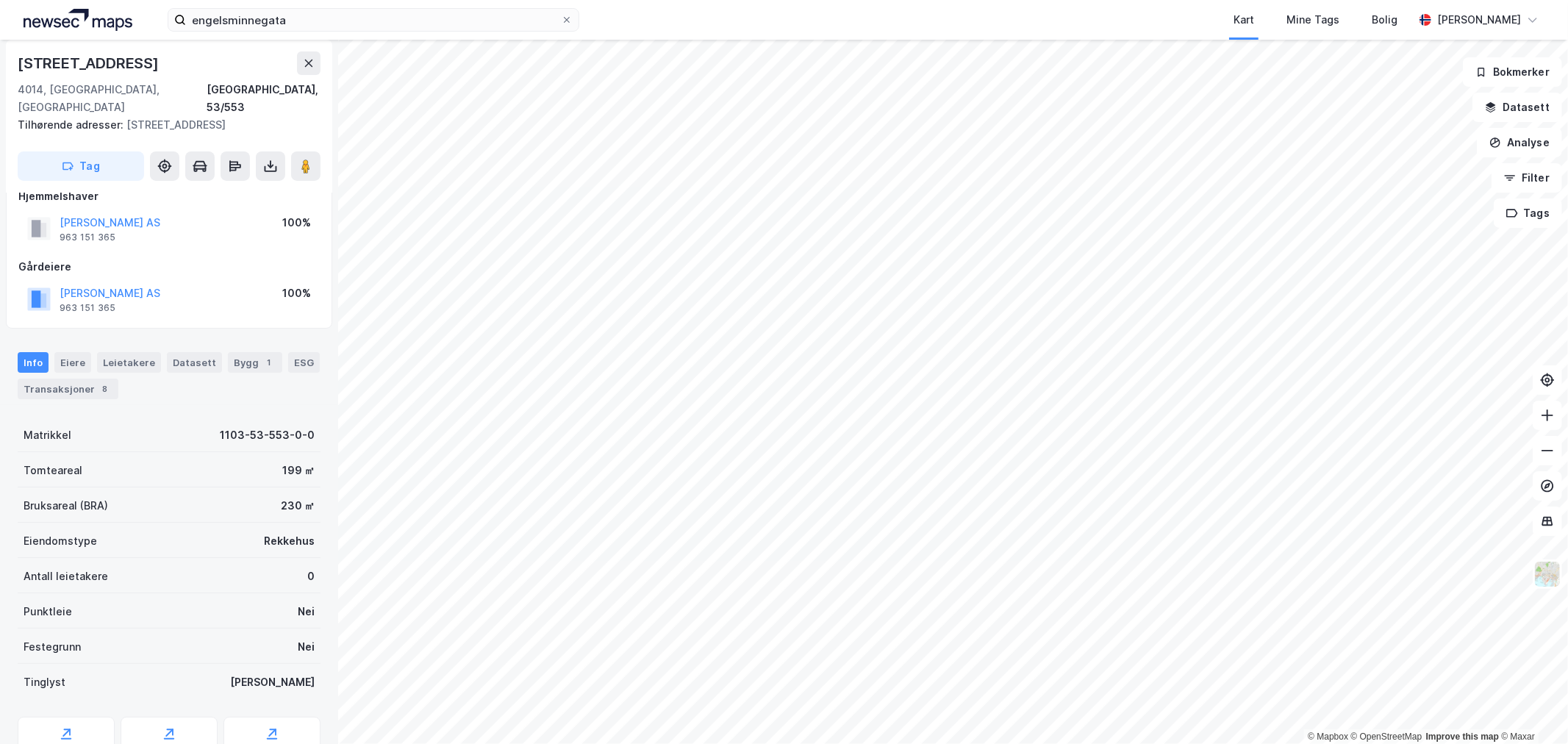
scroll to position [23, 0]
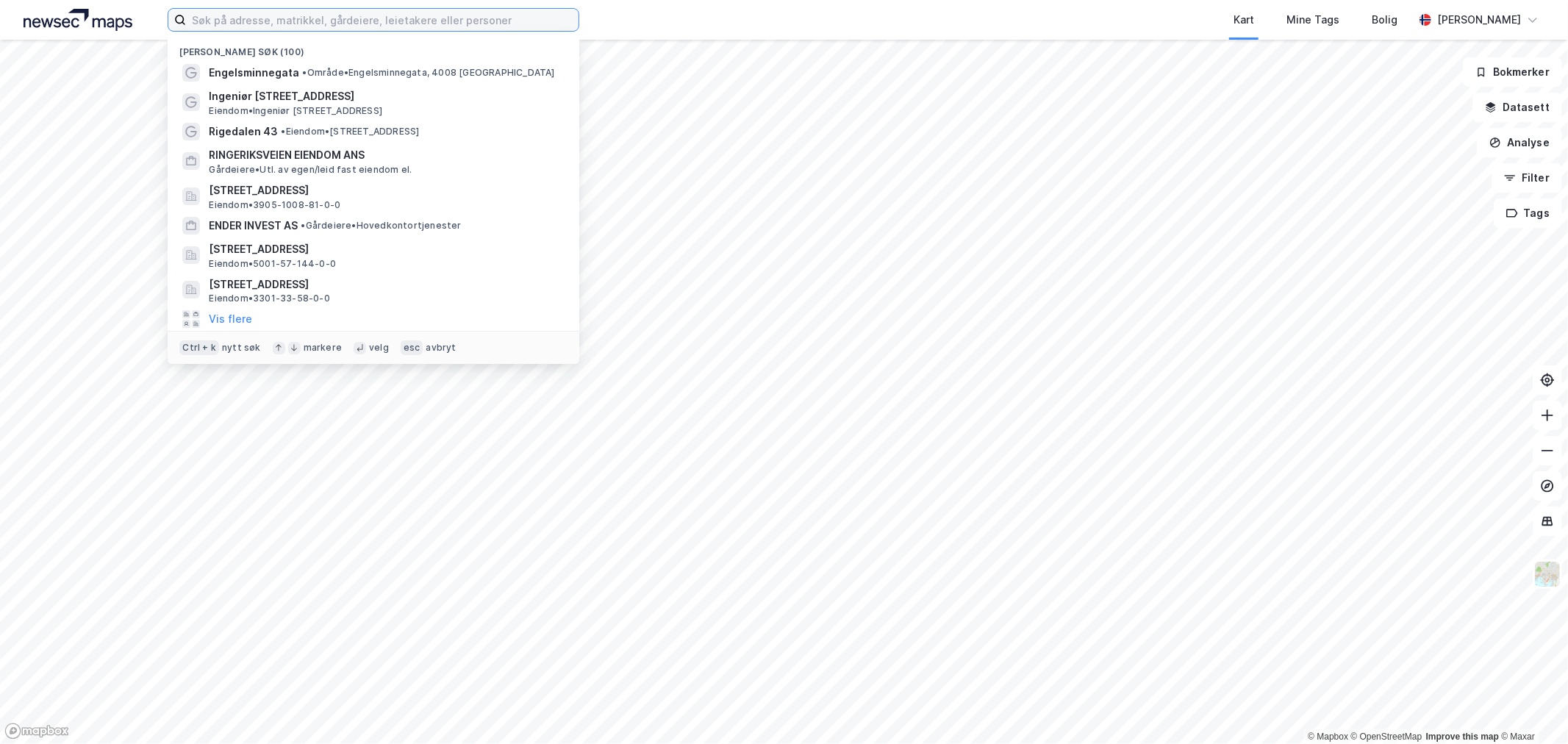
click at [251, 23] on input at bounding box center [382, 19] width 392 height 22
paste input "Kirkegårdsveien 45"
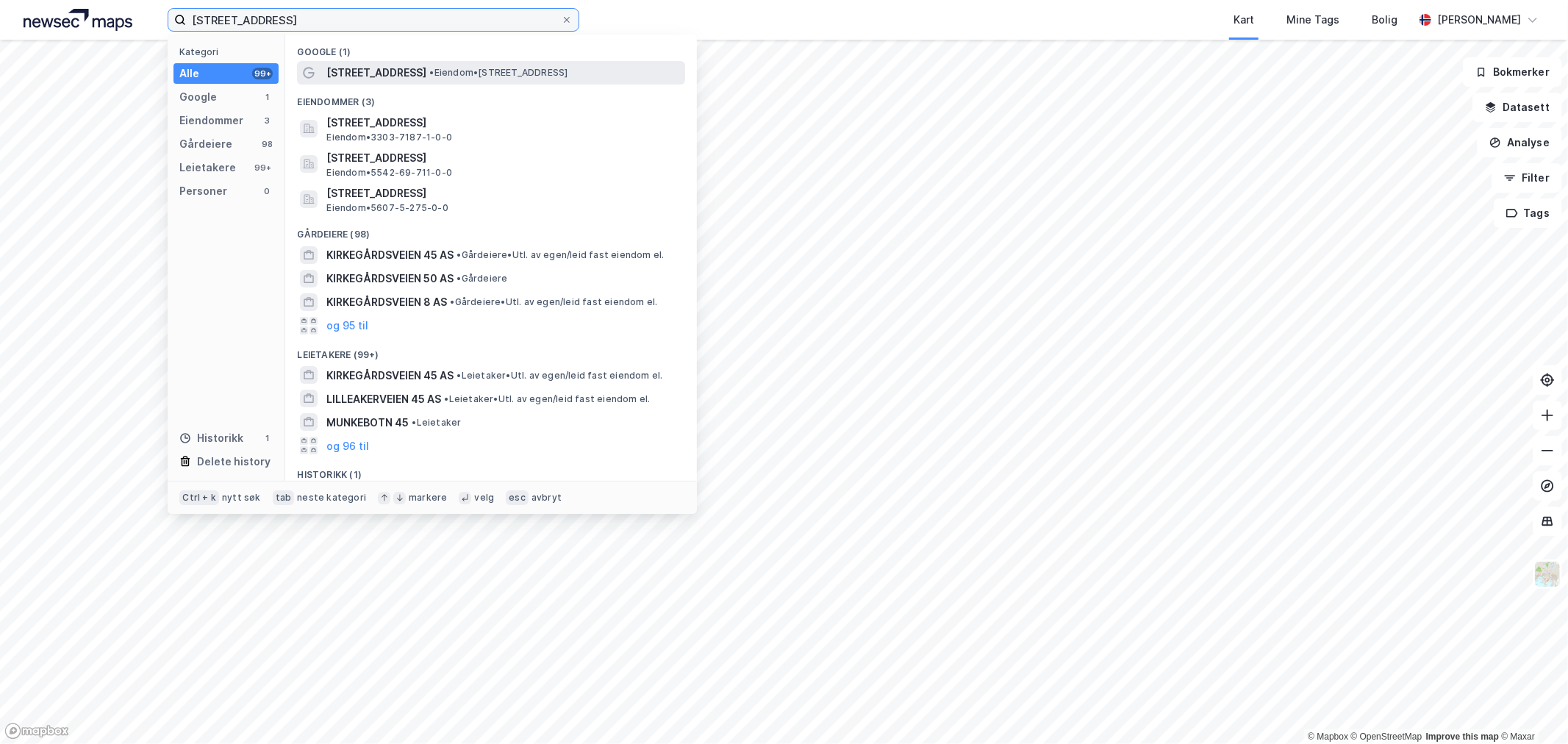
type input "Kirkegårdsveien 45"
click at [369, 76] on span "Kirkegårdsveien 45" at bounding box center [376, 72] width 100 height 18
